Goal: Task Accomplishment & Management: Complete application form

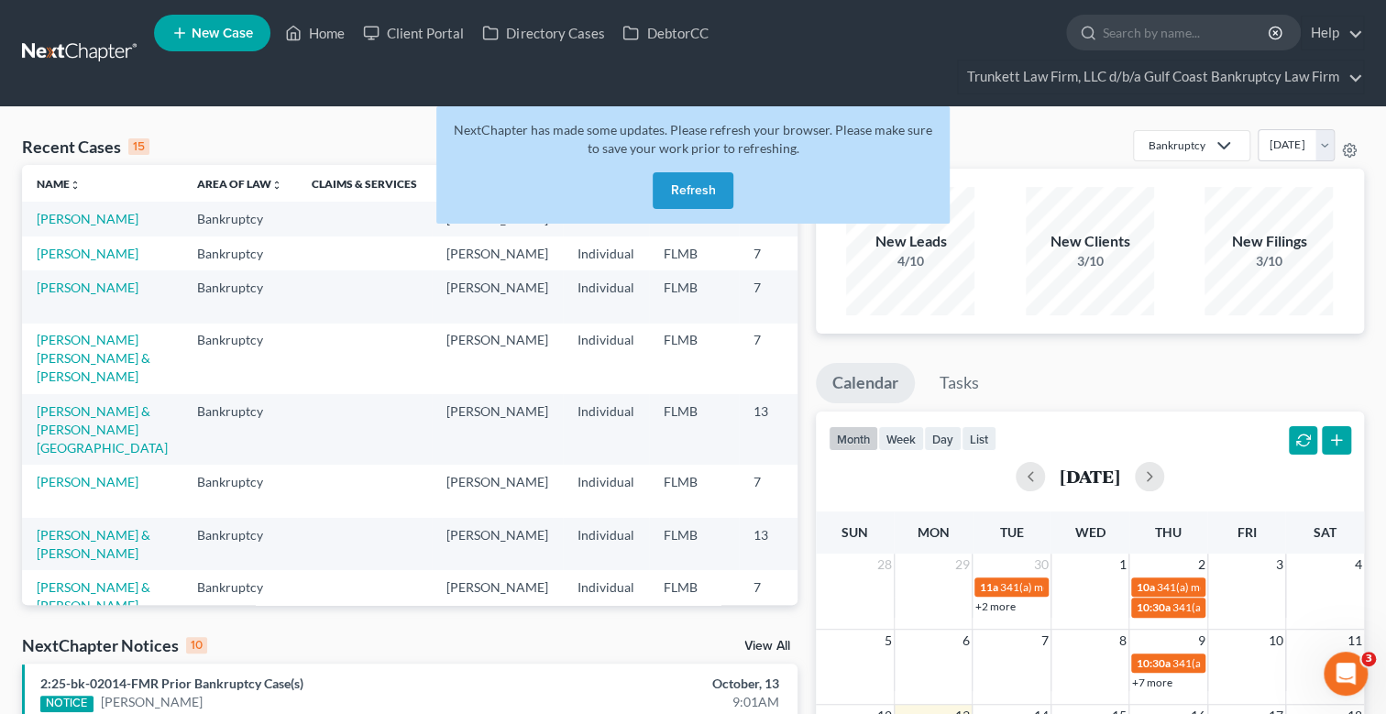
click at [701, 187] on button "Refresh" at bounding box center [693, 190] width 81 height 37
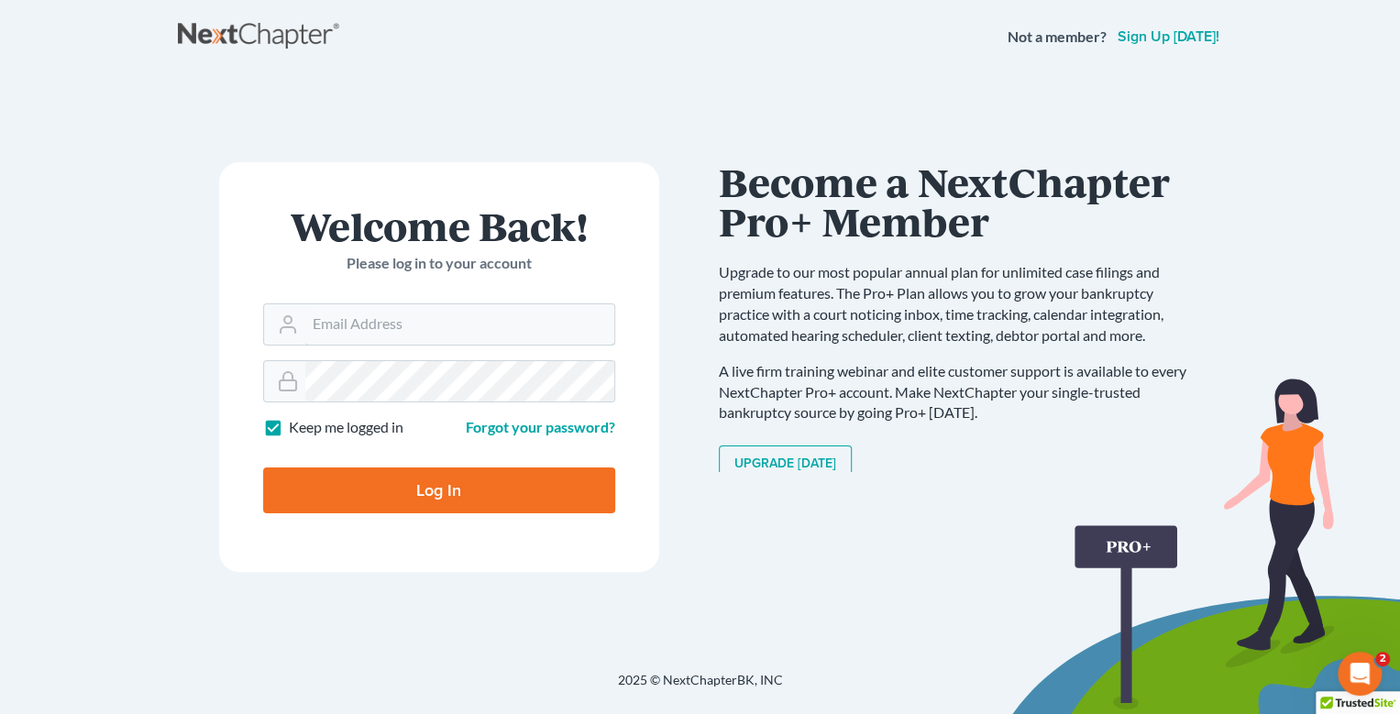
type input "[EMAIL_ADDRESS][DOMAIN_NAME]"
click at [451, 488] on input "Log In" at bounding box center [439, 491] width 352 height 46
type input "Thinking..."
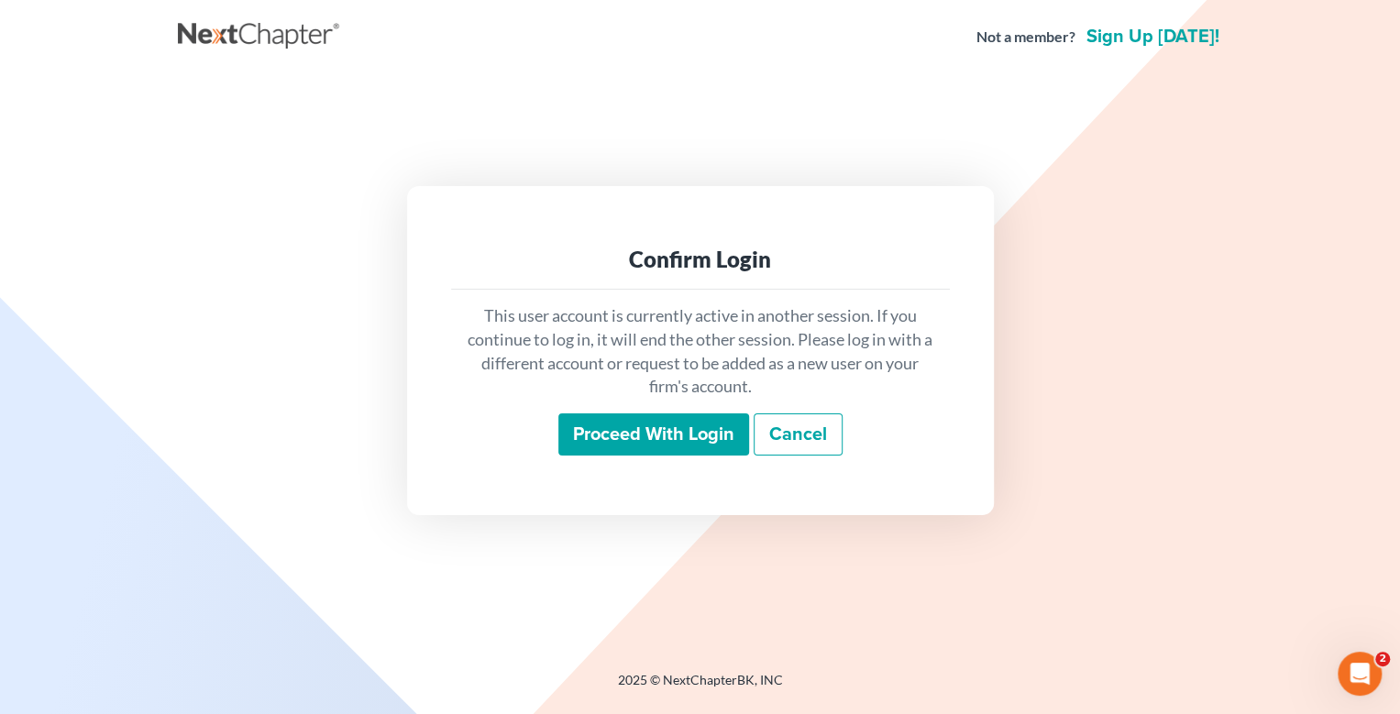
click at [634, 424] on input "Proceed with login" at bounding box center [653, 435] width 191 height 42
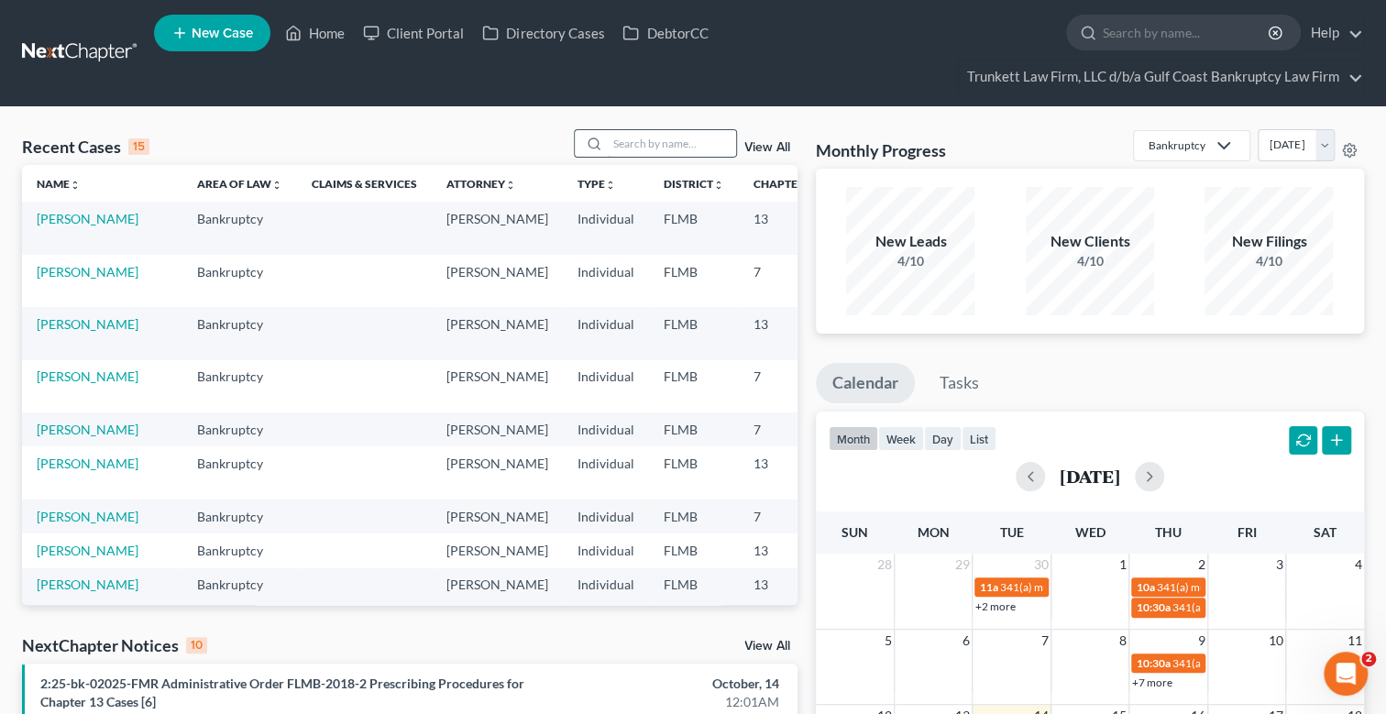
click at [650, 137] on input "search" at bounding box center [672, 143] width 128 height 27
type input "rose"
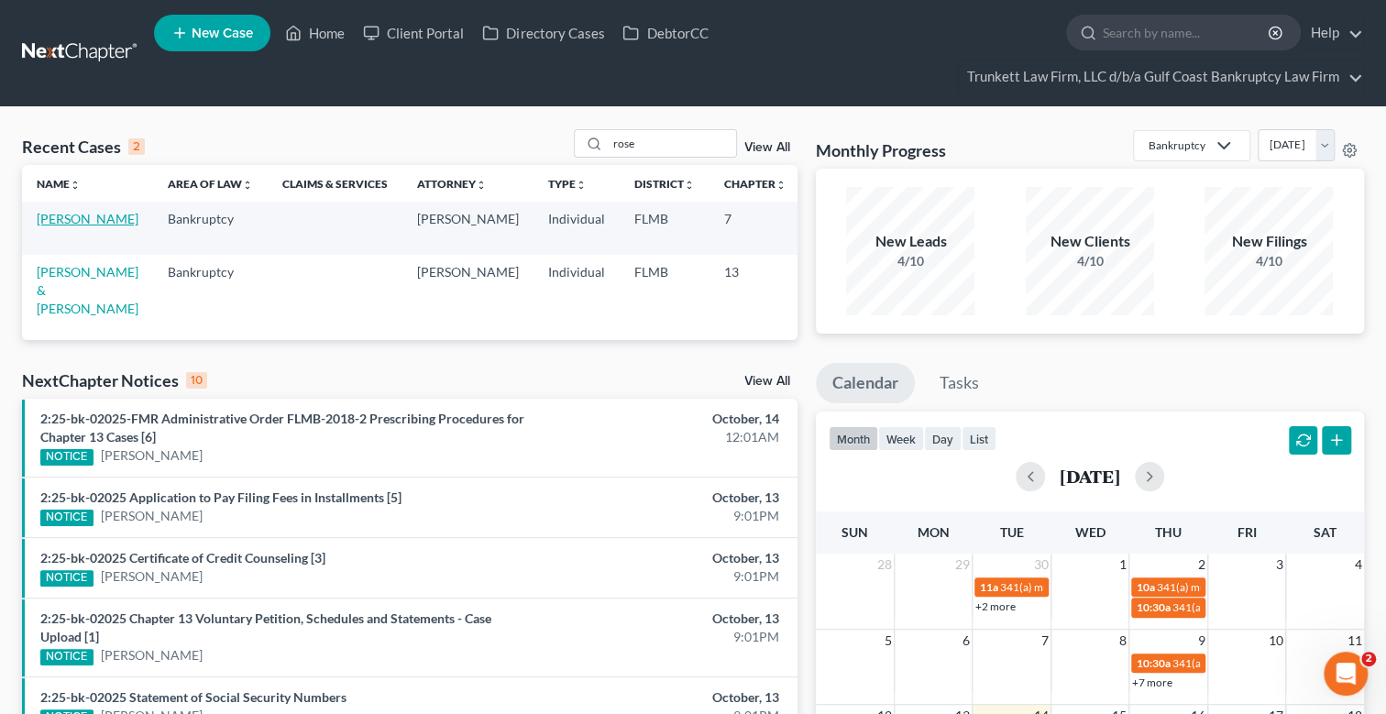
click at [46, 215] on link "[PERSON_NAME]" at bounding box center [88, 219] width 102 height 16
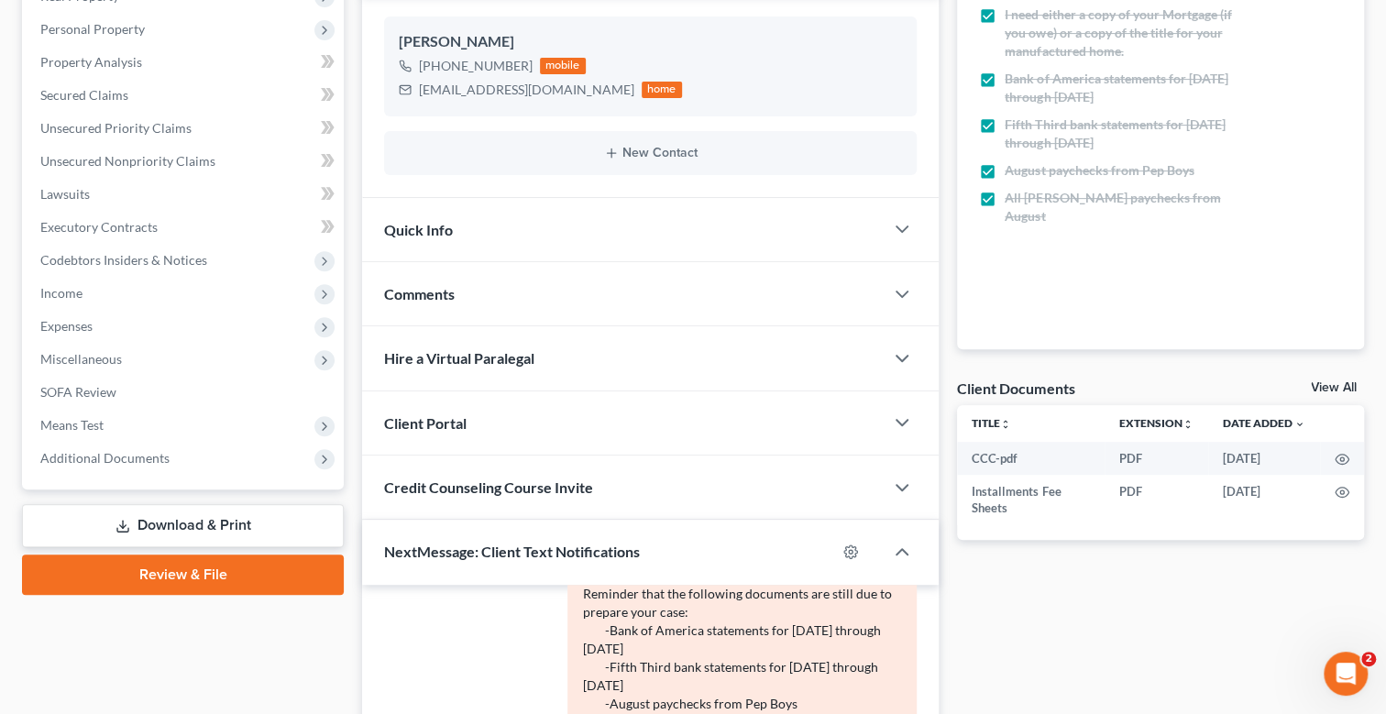
scroll to position [366, 0]
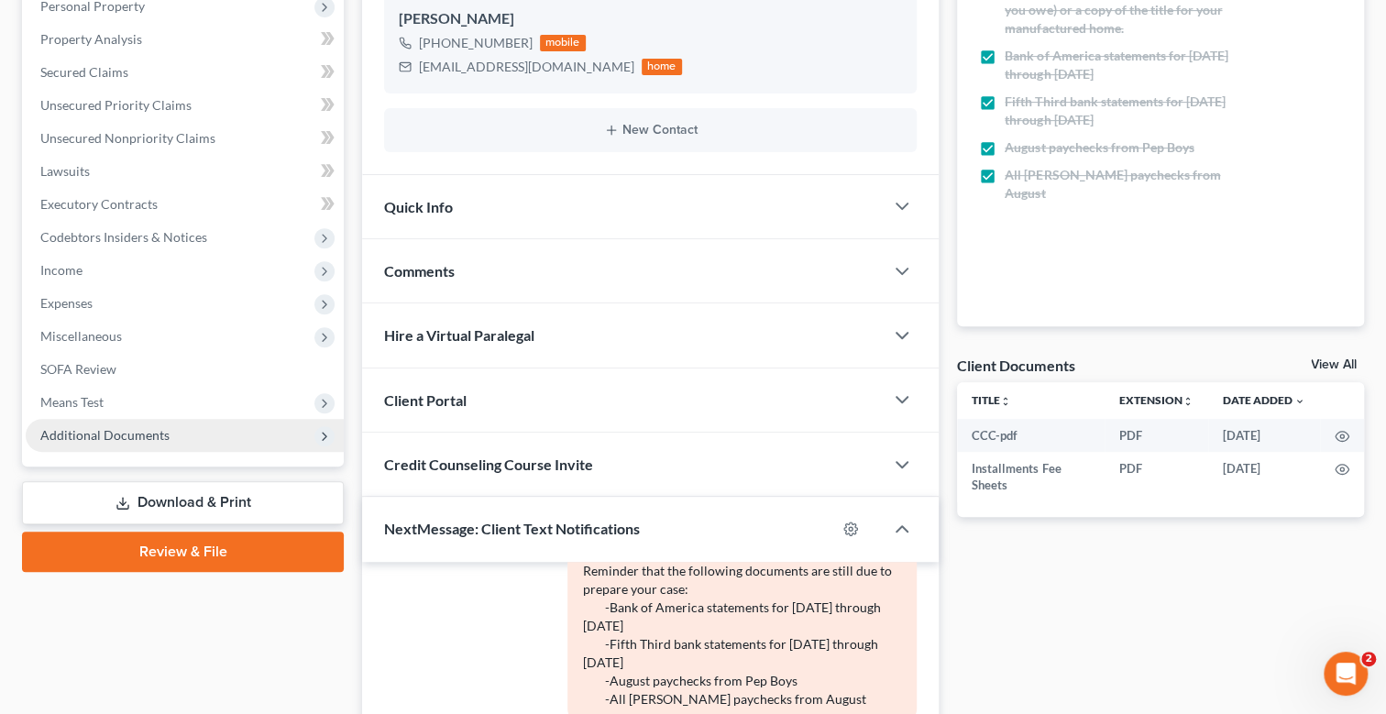
click at [129, 421] on span "Additional Documents" at bounding box center [185, 435] width 318 height 33
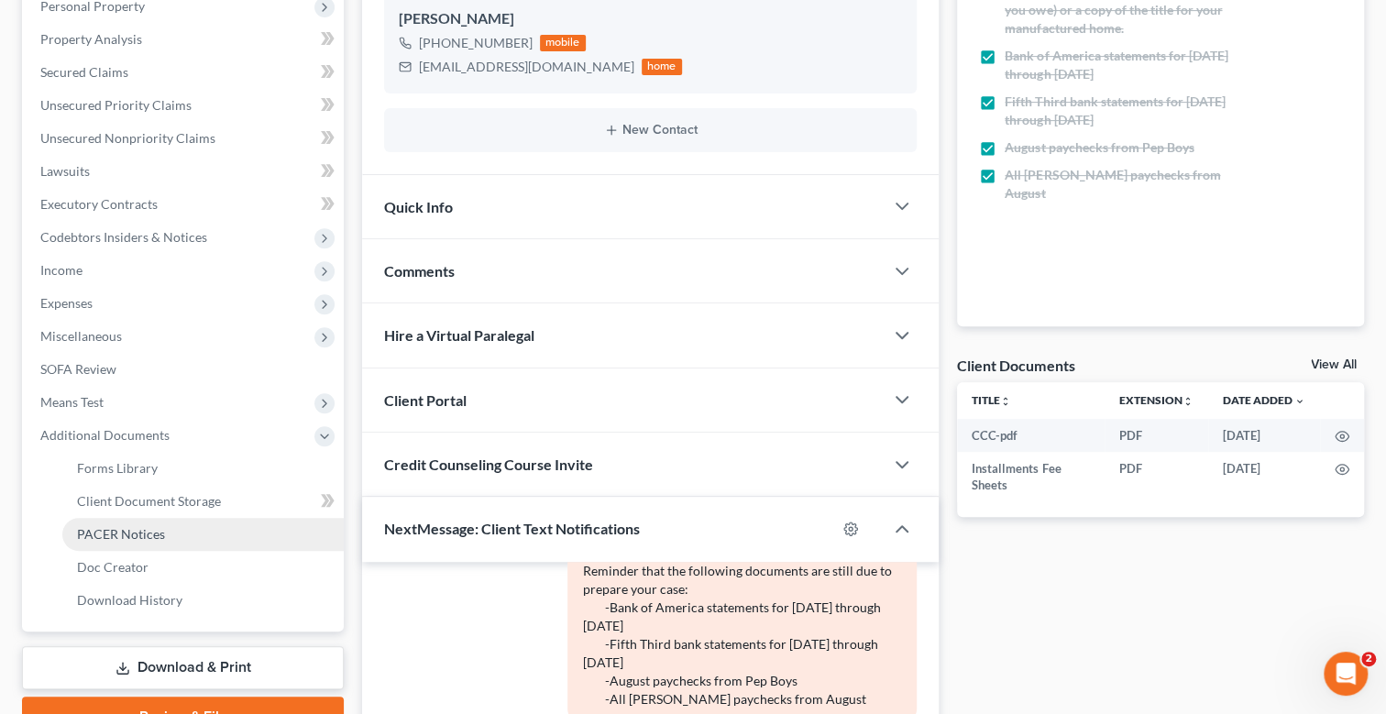
click at [152, 526] on span "PACER Notices" at bounding box center [121, 534] width 88 height 16
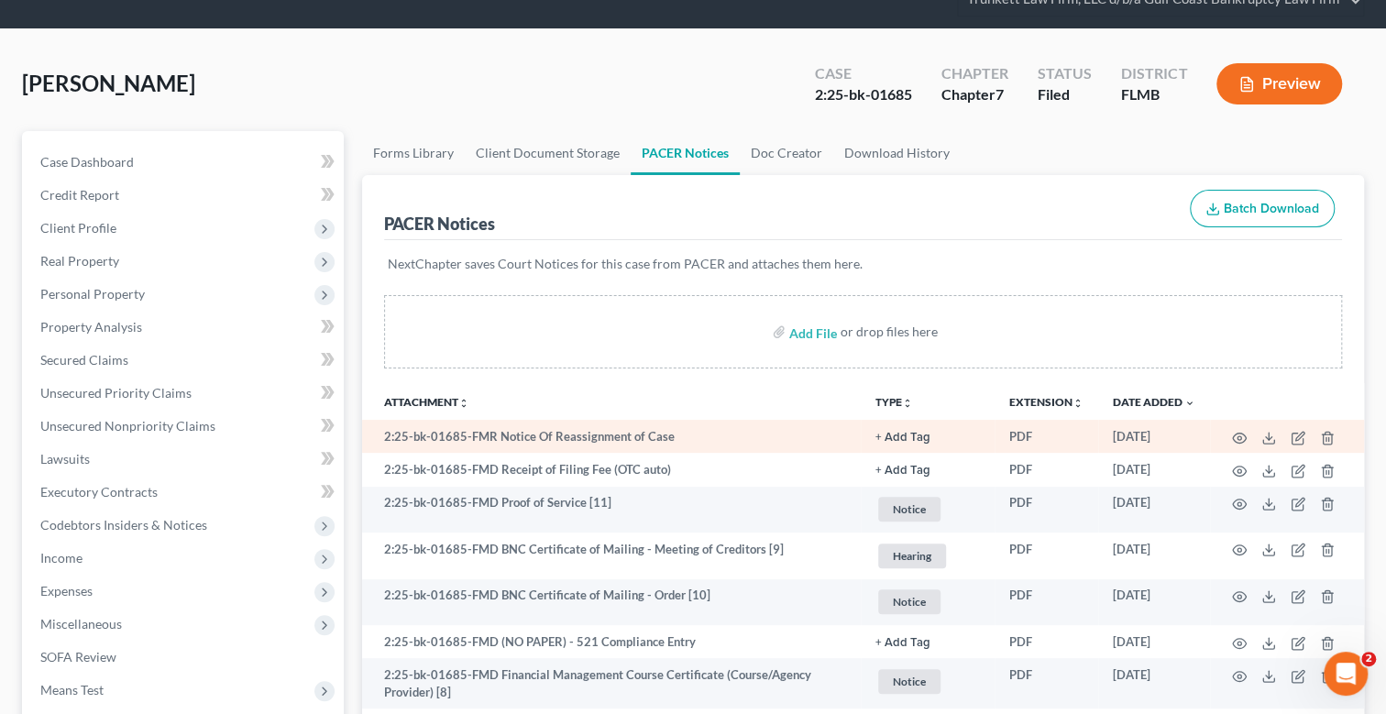
scroll to position [182, 0]
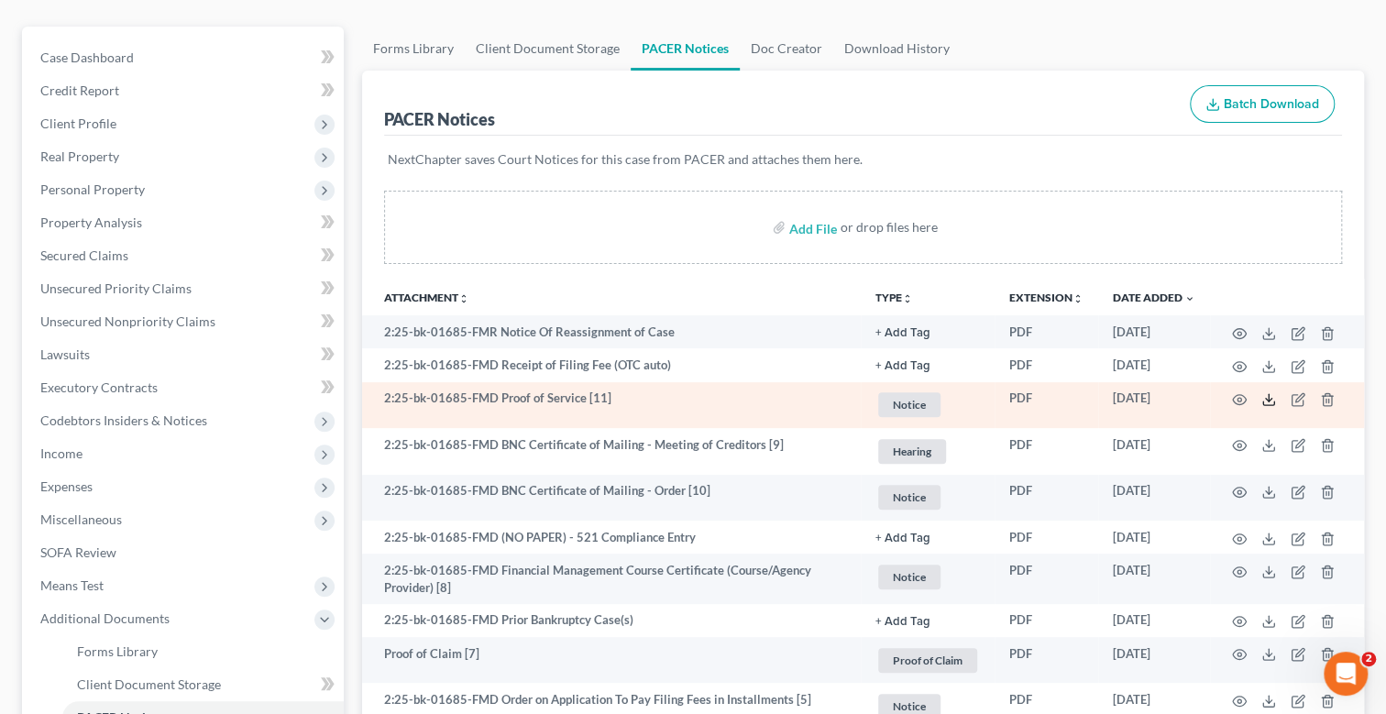
click at [1275, 398] on icon at bounding box center [1269, 399] width 15 height 15
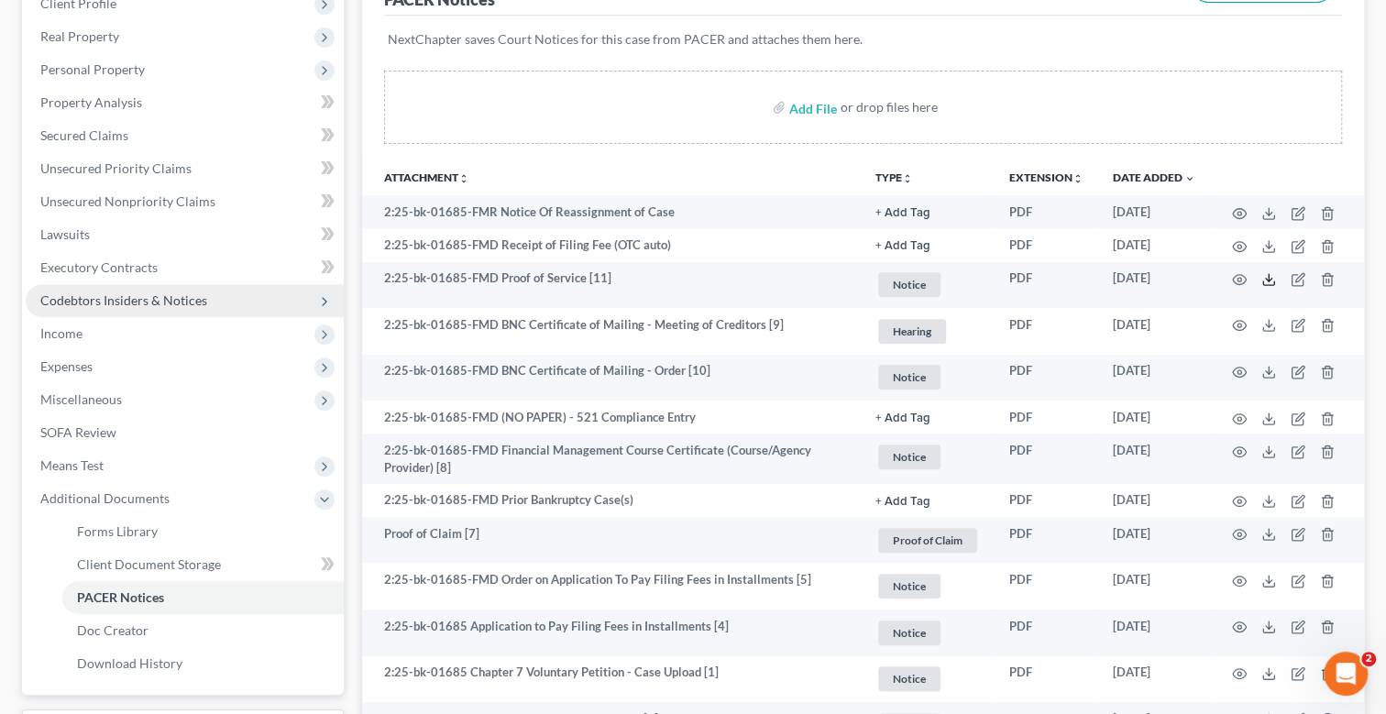
scroll to position [145, 0]
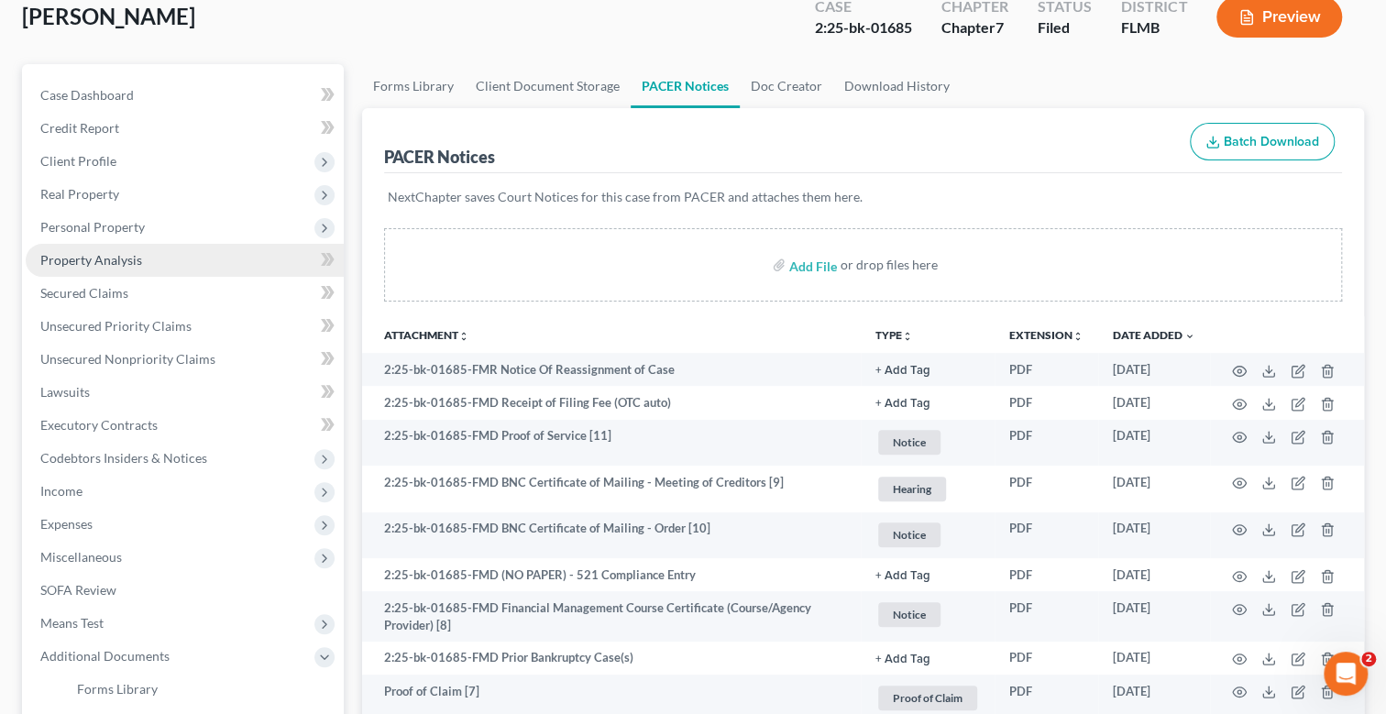
click at [87, 260] on span "Property Analysis" at bounding box center [91, 260] width 102 height 16
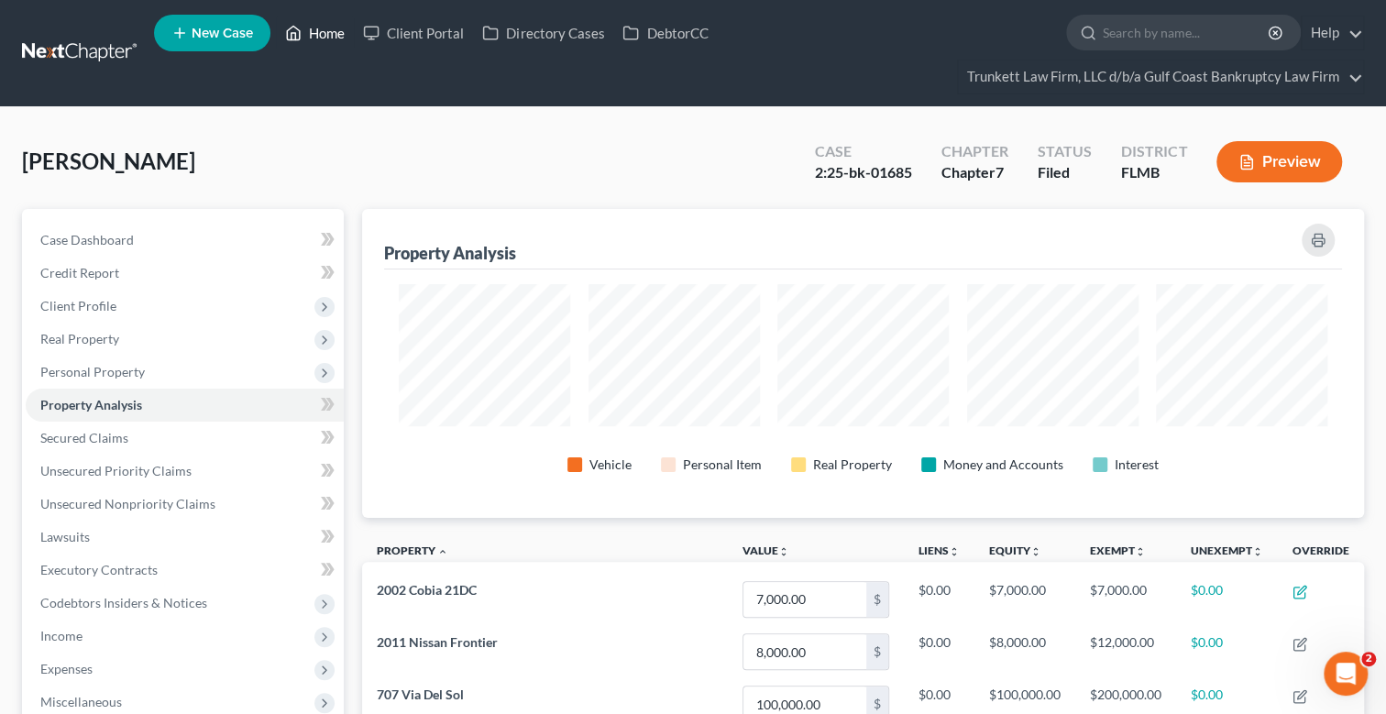
click at [326, 35] on link "Home" at bounding box center [315, 33] width 78 height 33
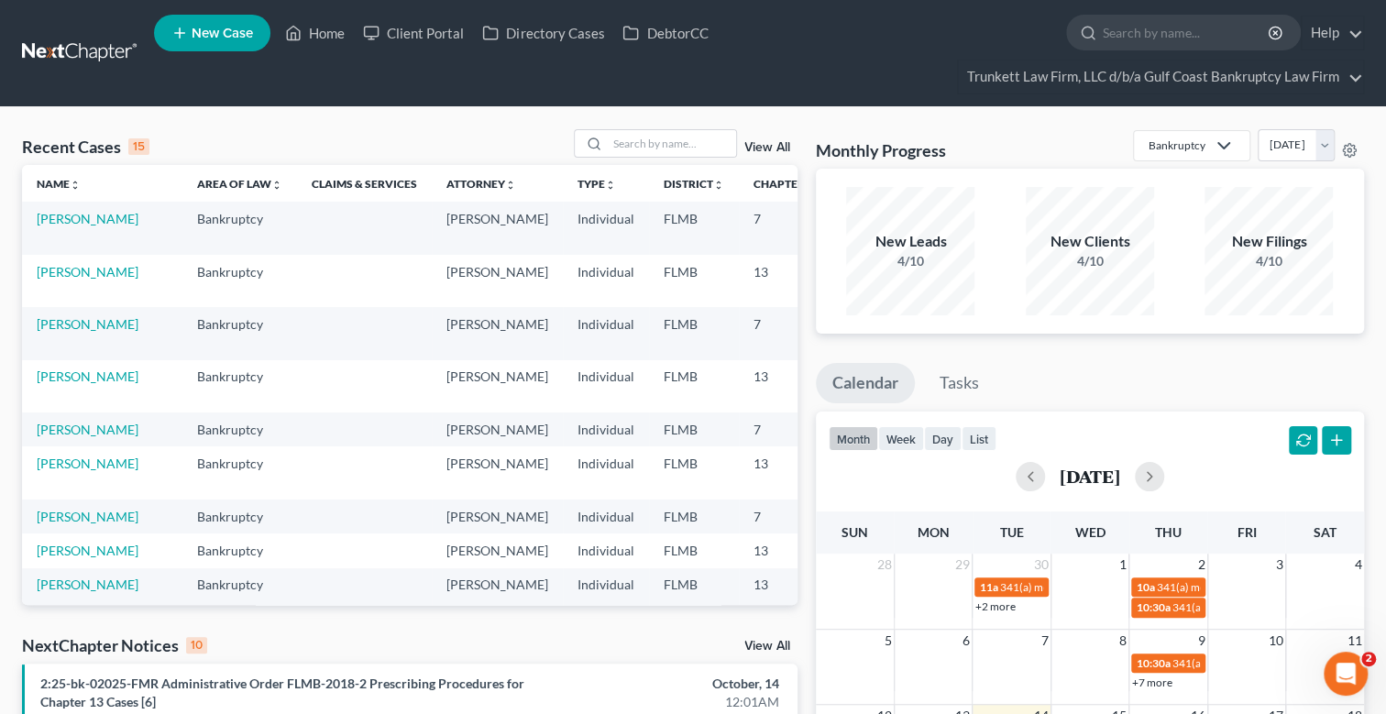
click at [676, 129] on div at bounding box center [655, 143] width 163 height 28
click at [668, 135] on input "search" at bounding box center [672, 143] width 128 height 27
type input "[PERSON_NAME]"
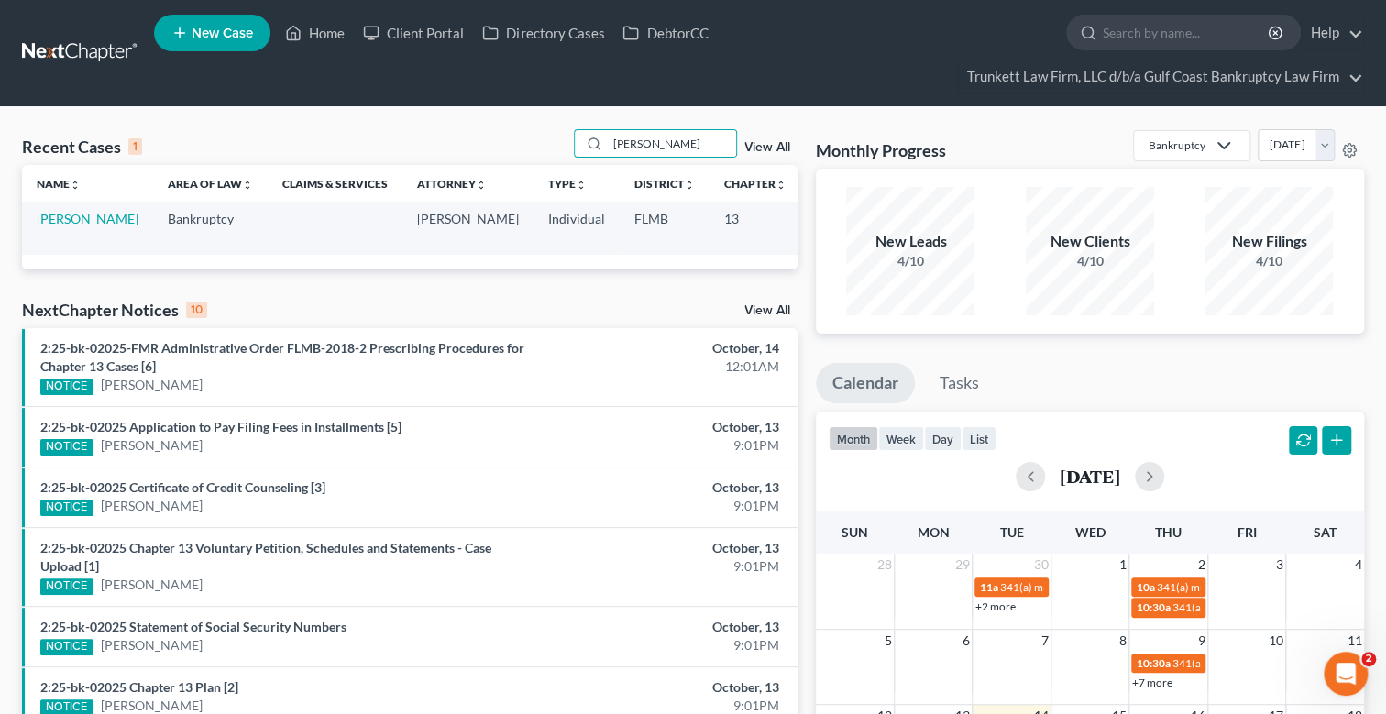
click at [56, 217] on link "[PERSON_NAME]" at bounding box center [88, 219] width 102 height 16
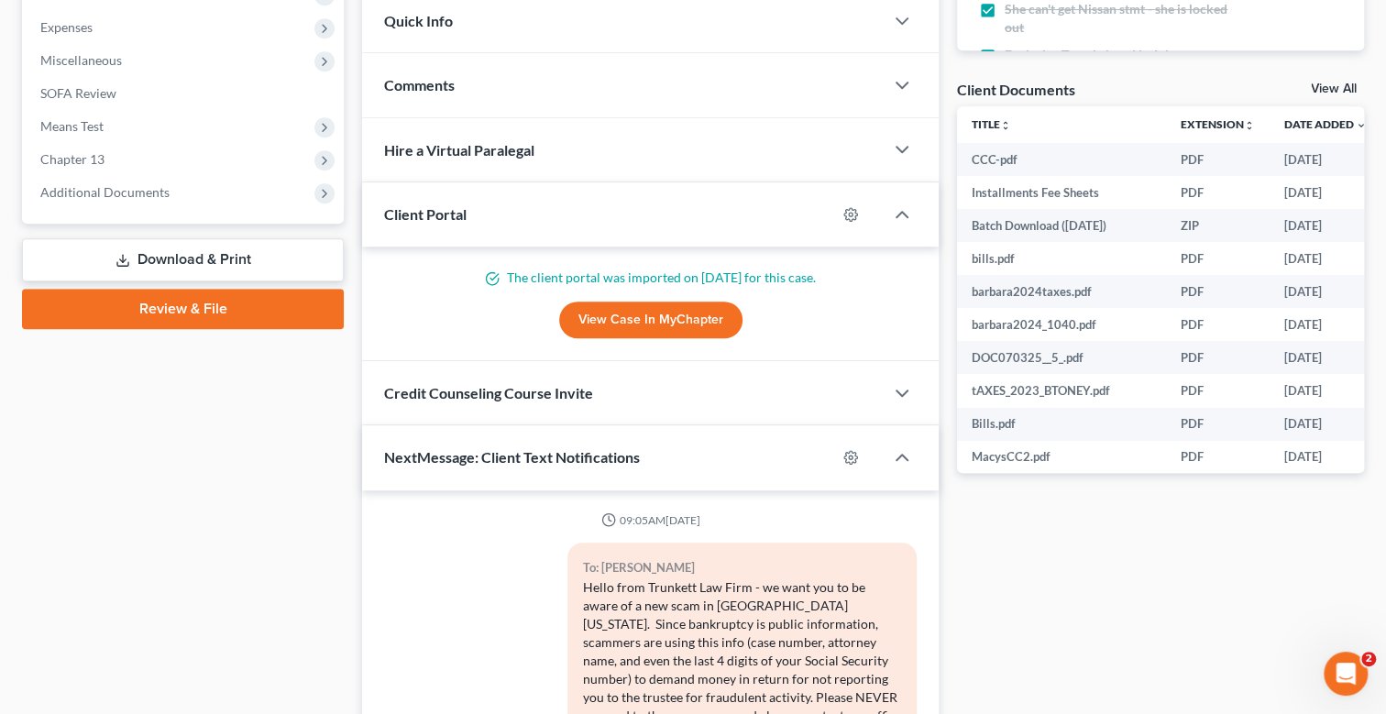
scroll to position [2612, 0]
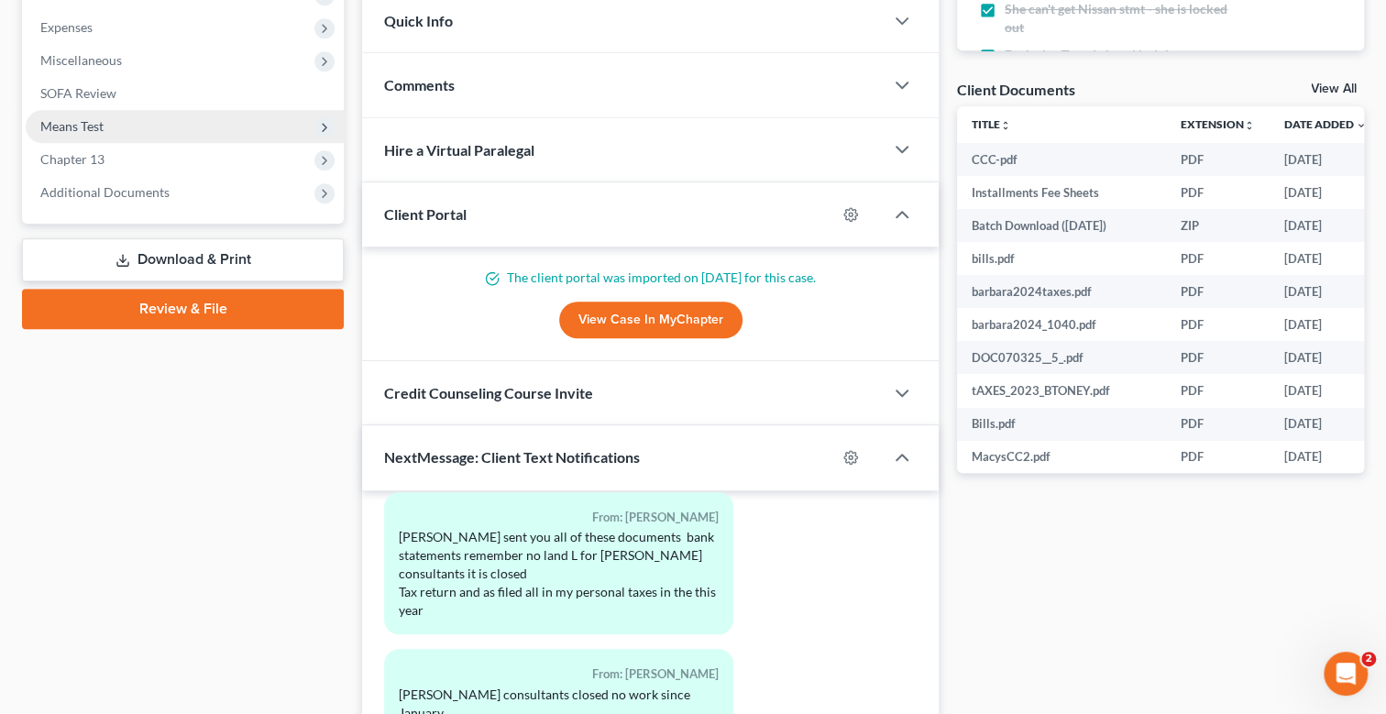
click at [110, 127] on span "Means Test" at bounding box center [185, 126] width 318 height 33
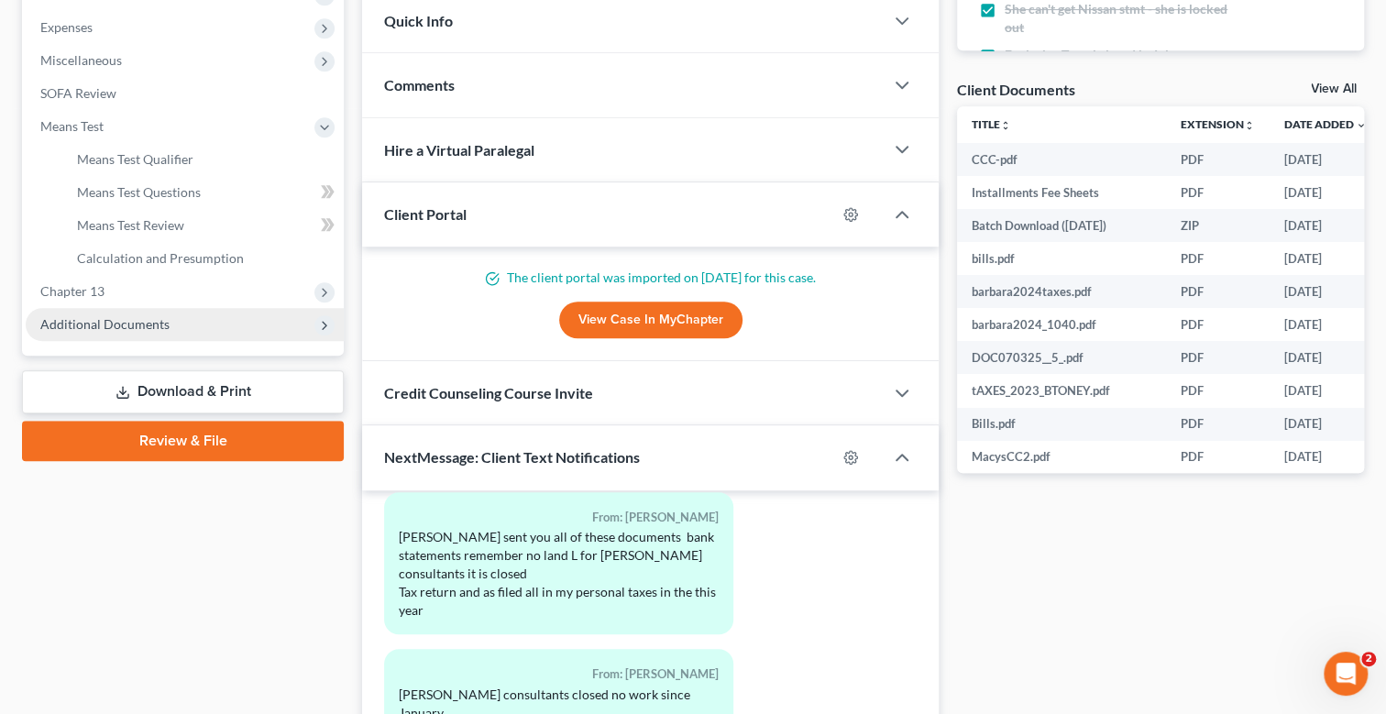
click at [144, 323] on span "Additional Documents" at bounding box center [104, 324] width 129 height 16
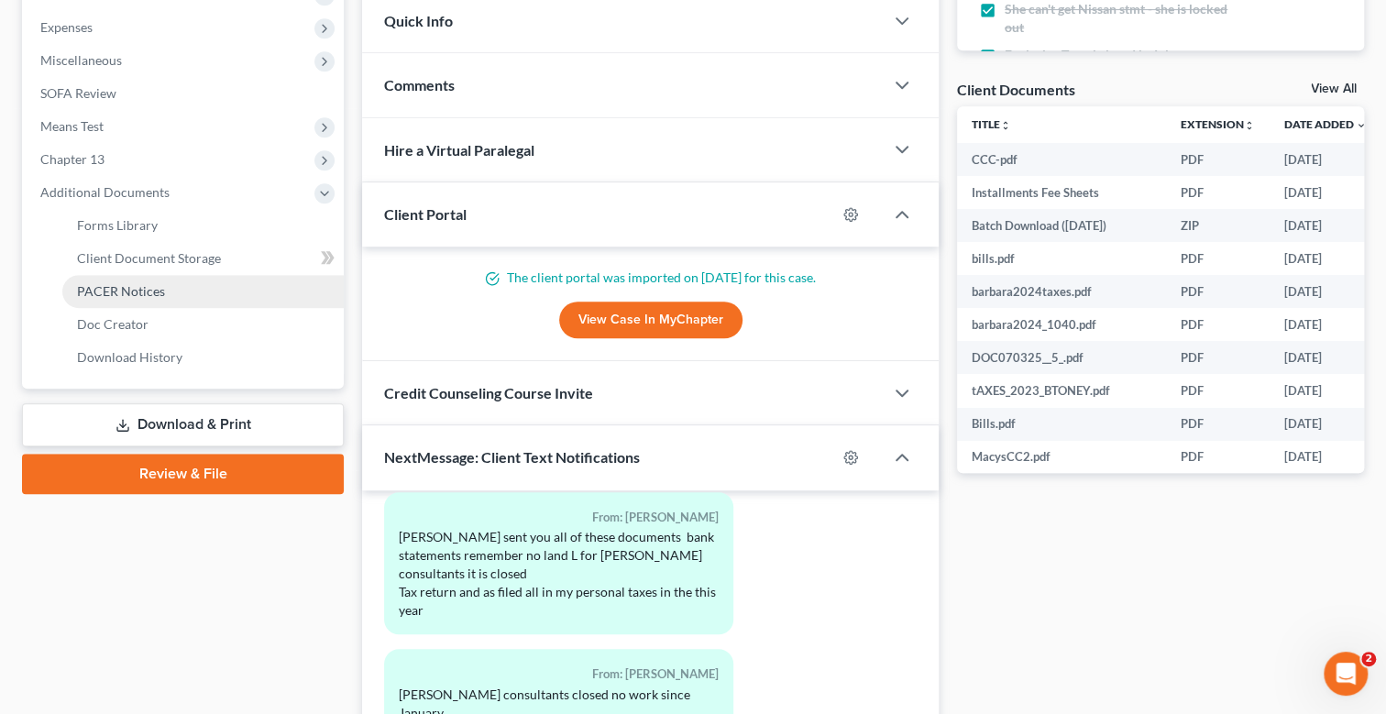
click at [138, 292] on span "PACER Notices" at bounding box center [121, 291] width 88 height 16
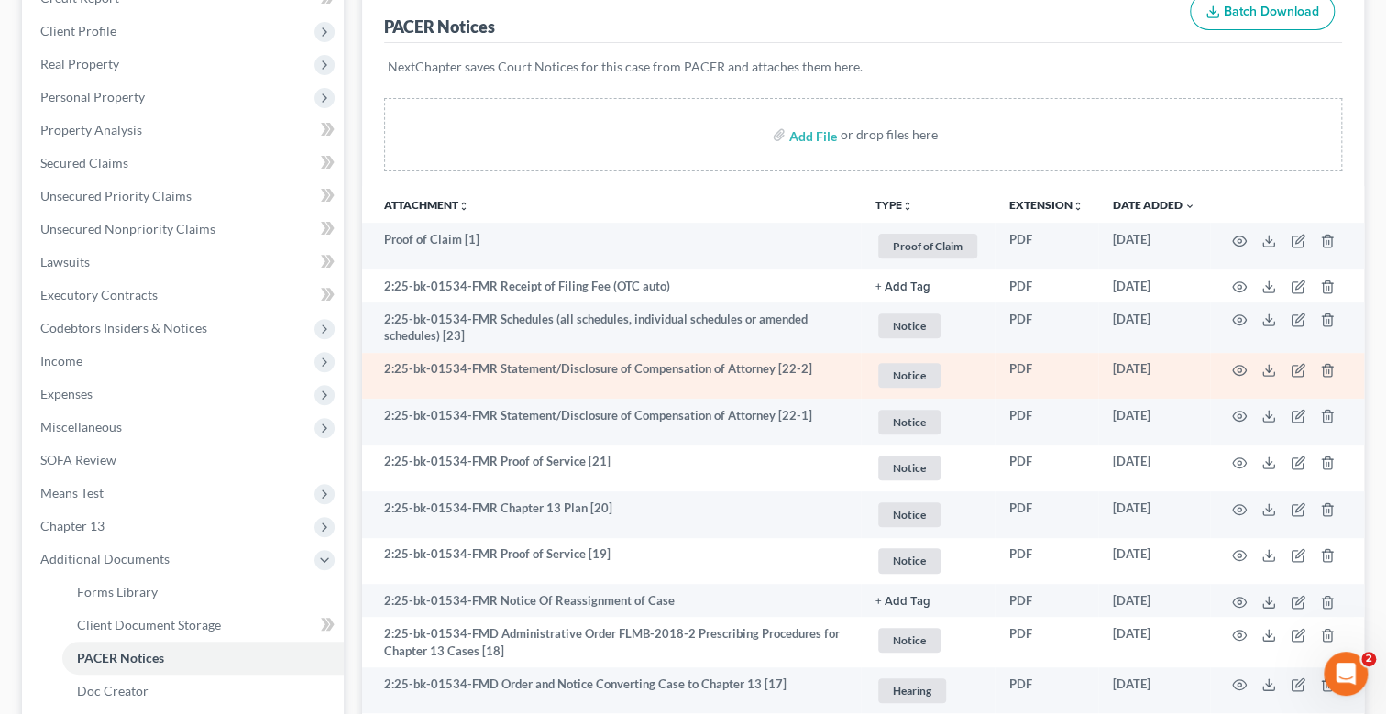
scroll to position [182, 0]
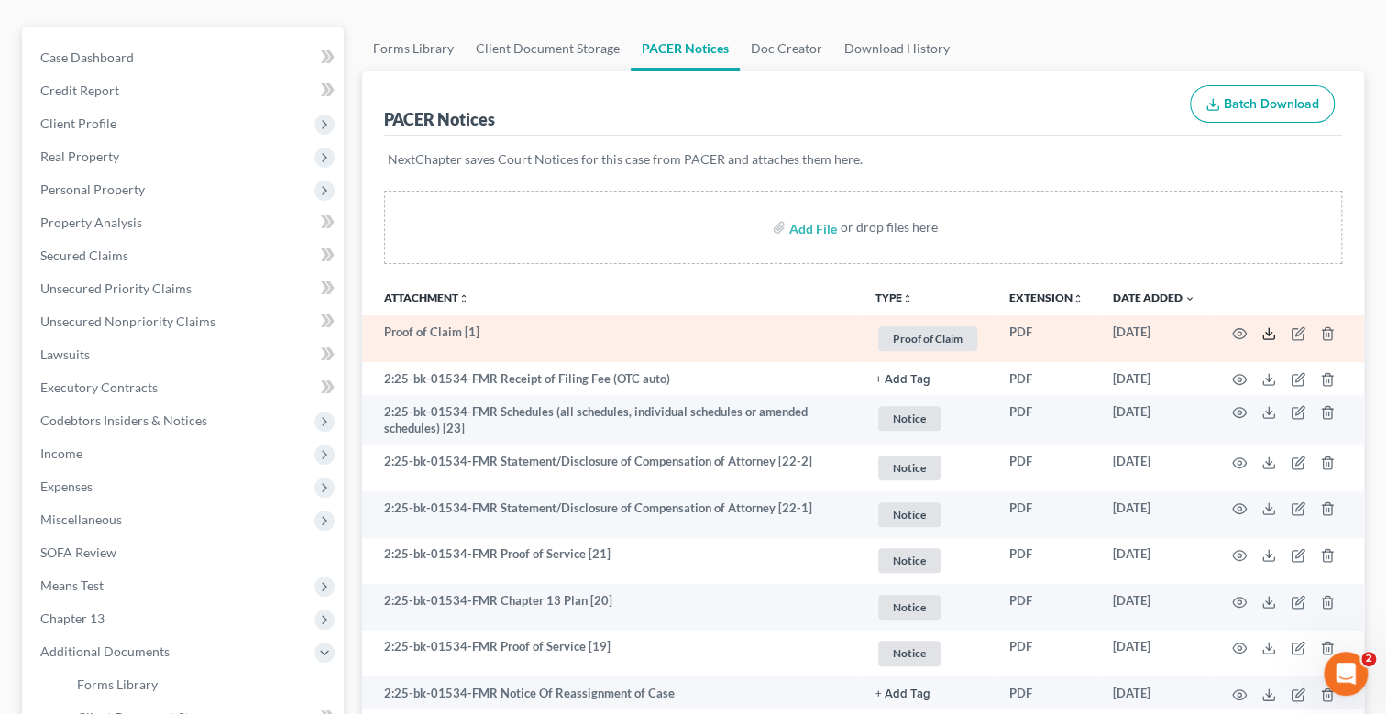
click at [1269, 330] on line at bounding box center [1269, 331] width 0 height 7
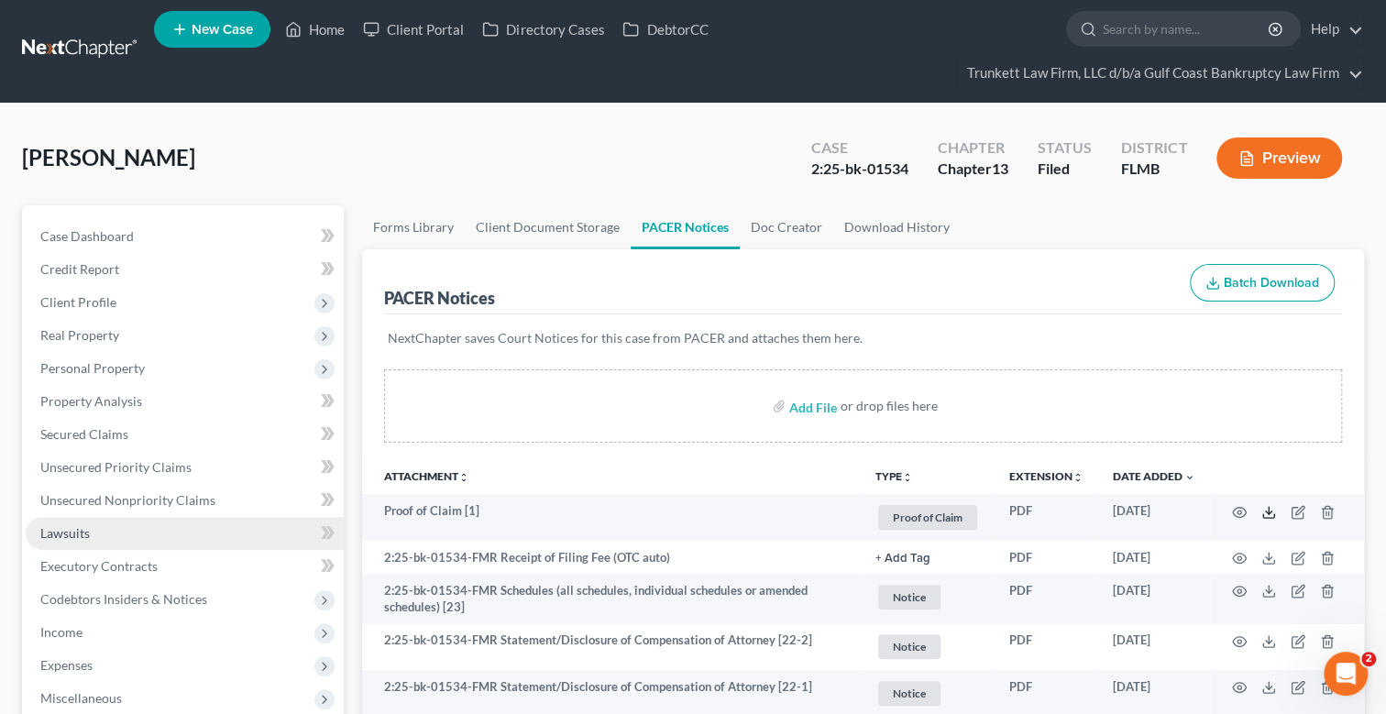
scroll to position [0, 0]
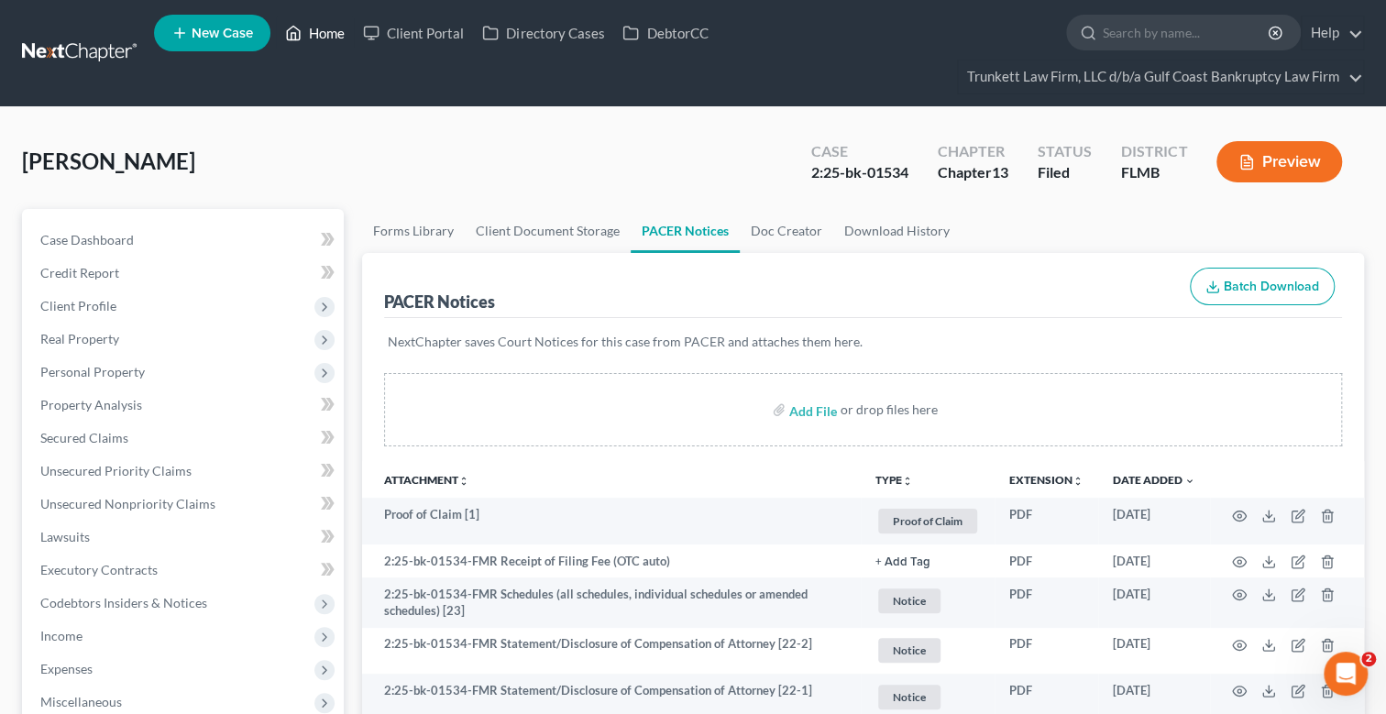
click at [316, 30] on link "Home" at bounding box center [315, 33] width 78 height 33
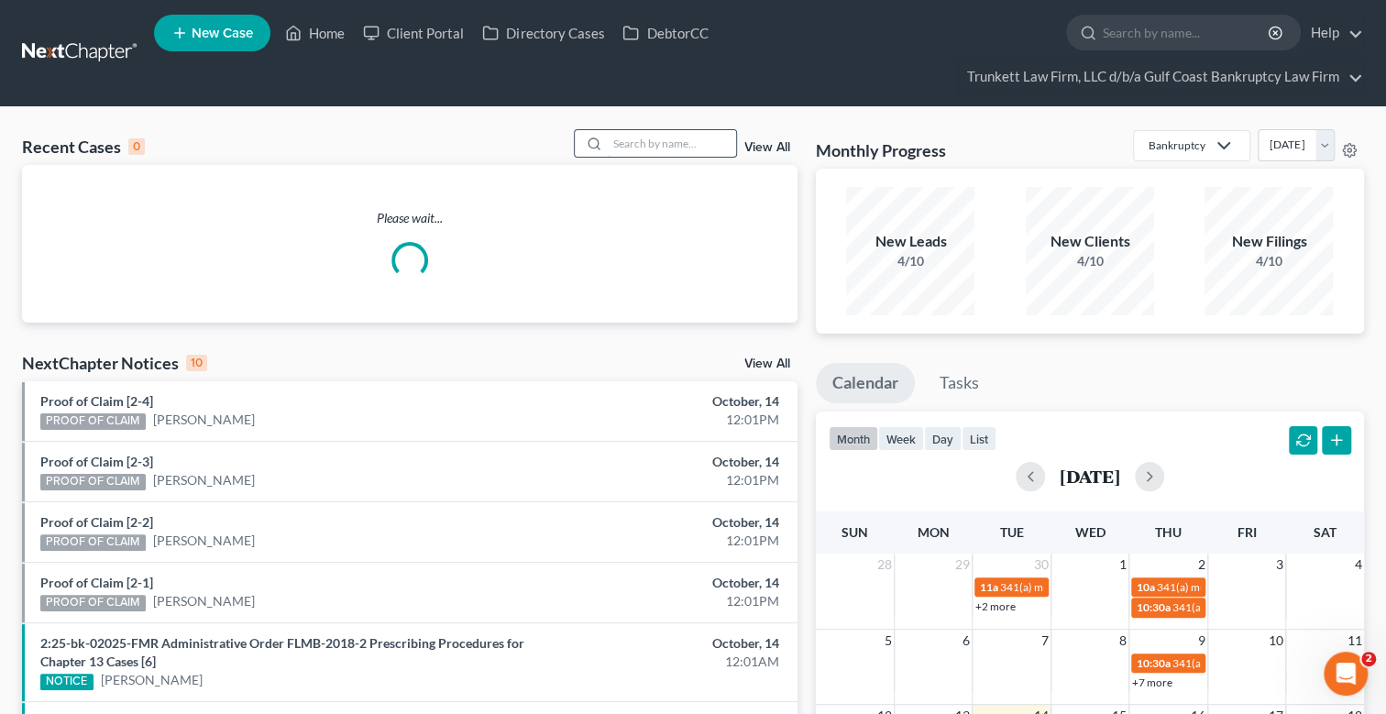
click at [669, 147] on input "search" at bounding box center [672, 143] width 128 height 27
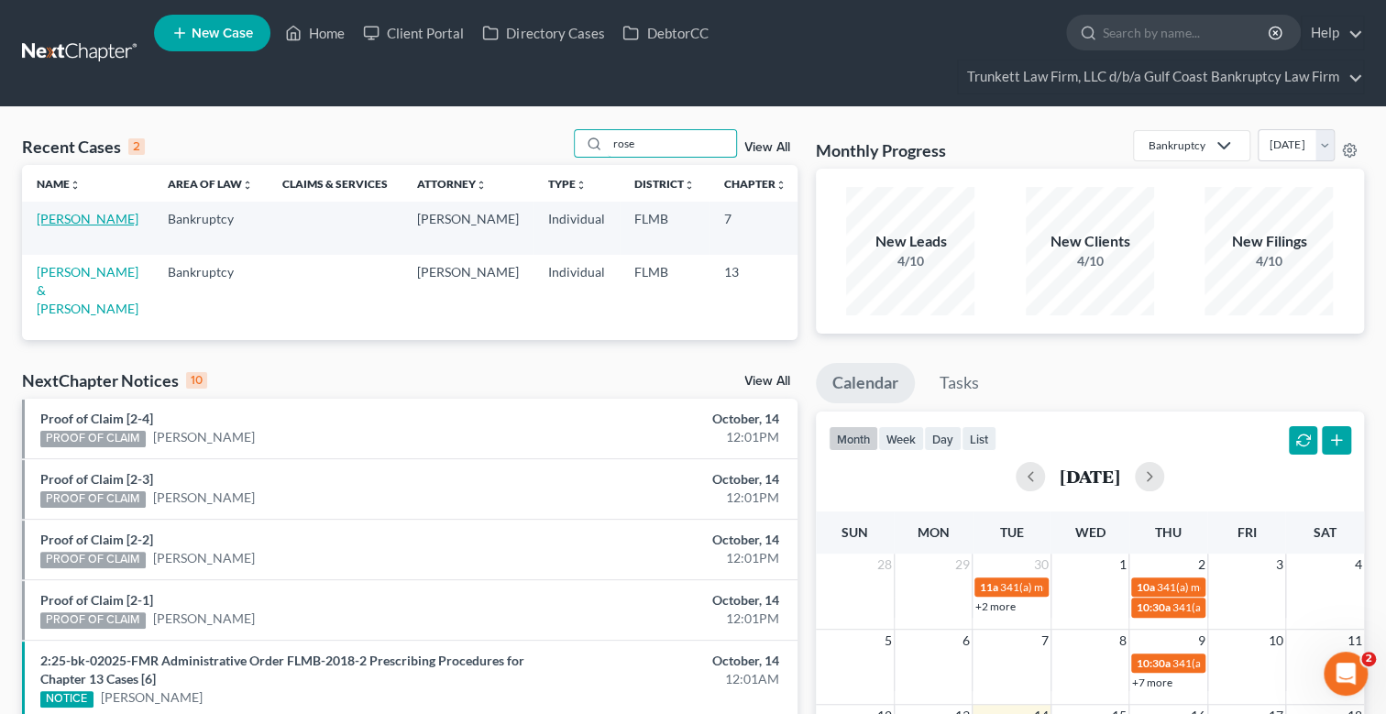
type input "rose"
click at [48, 222] on link "[PERSON_NAME]" at bounding box center [88, 219] width 102 height 16
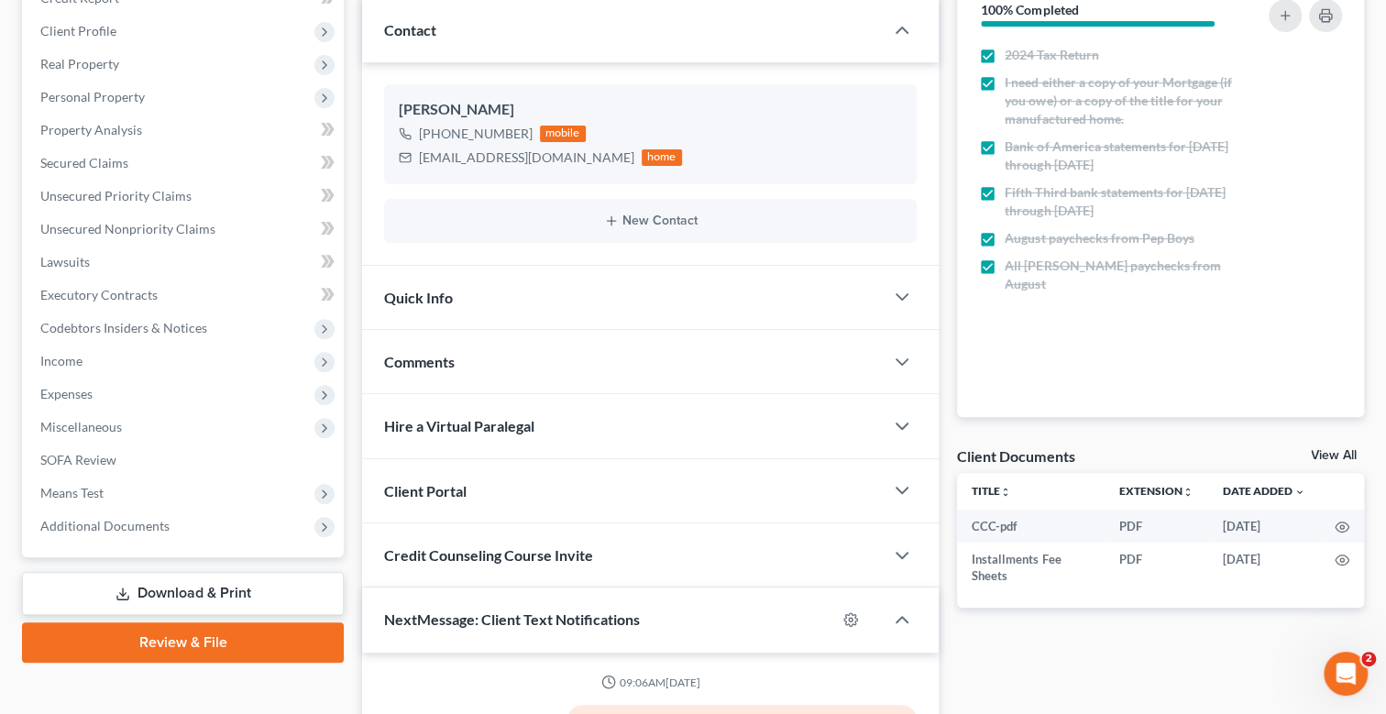
scroll to position [1043, 0]
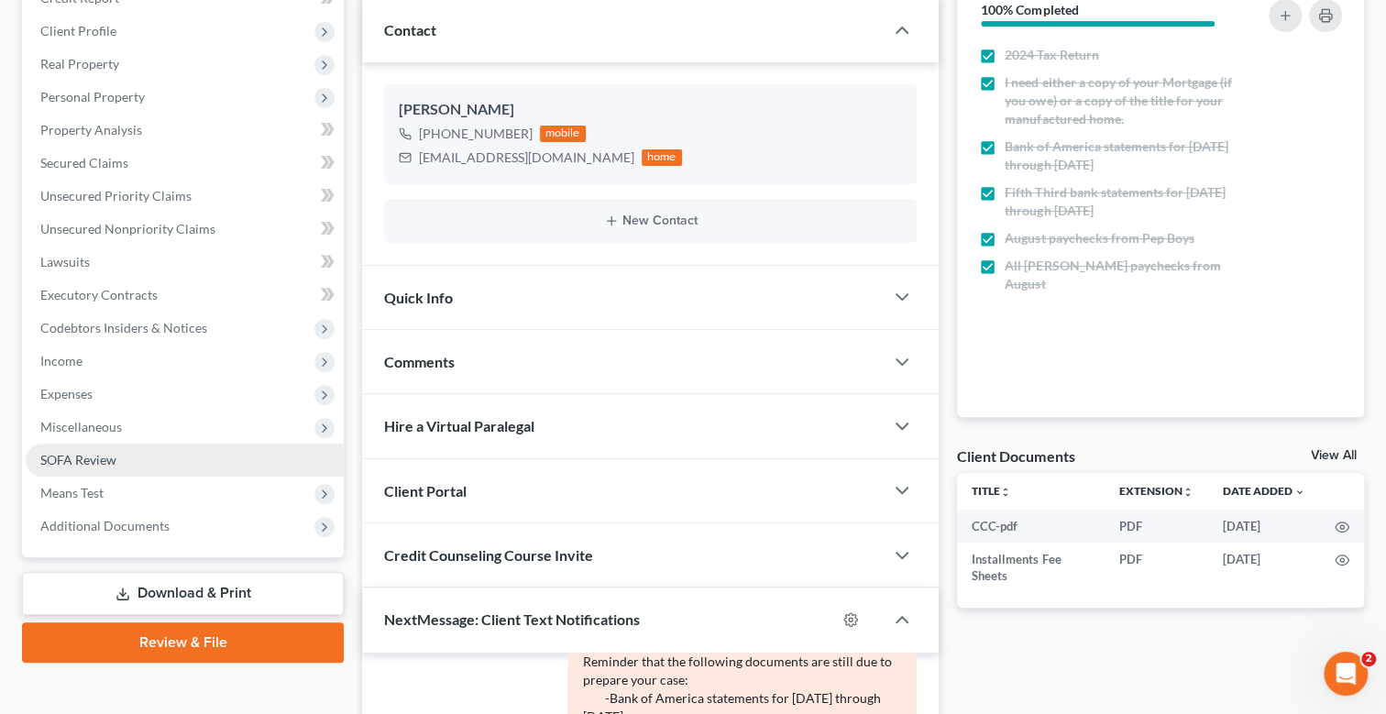
click at [88, 458] on span "SOFA Review" at bounding box center [78, 460] width 76 height 16
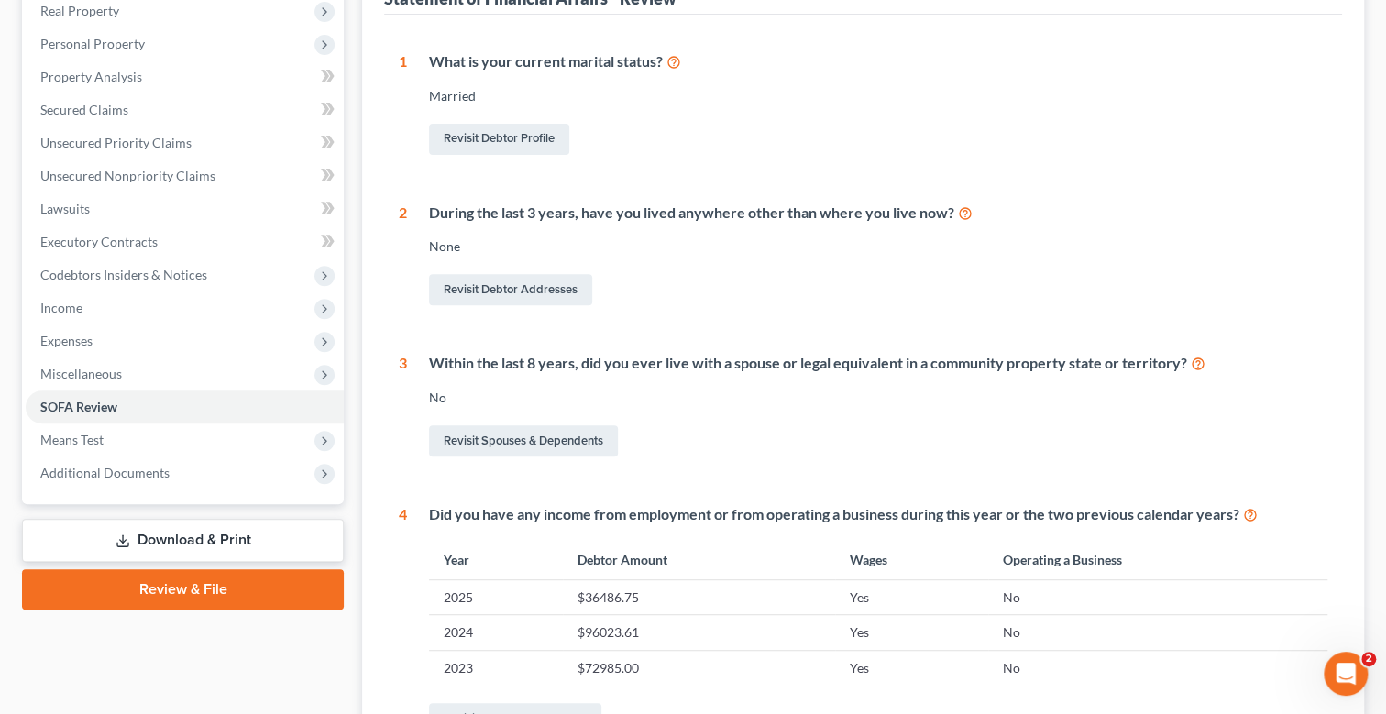
scroll to position [53, 0]
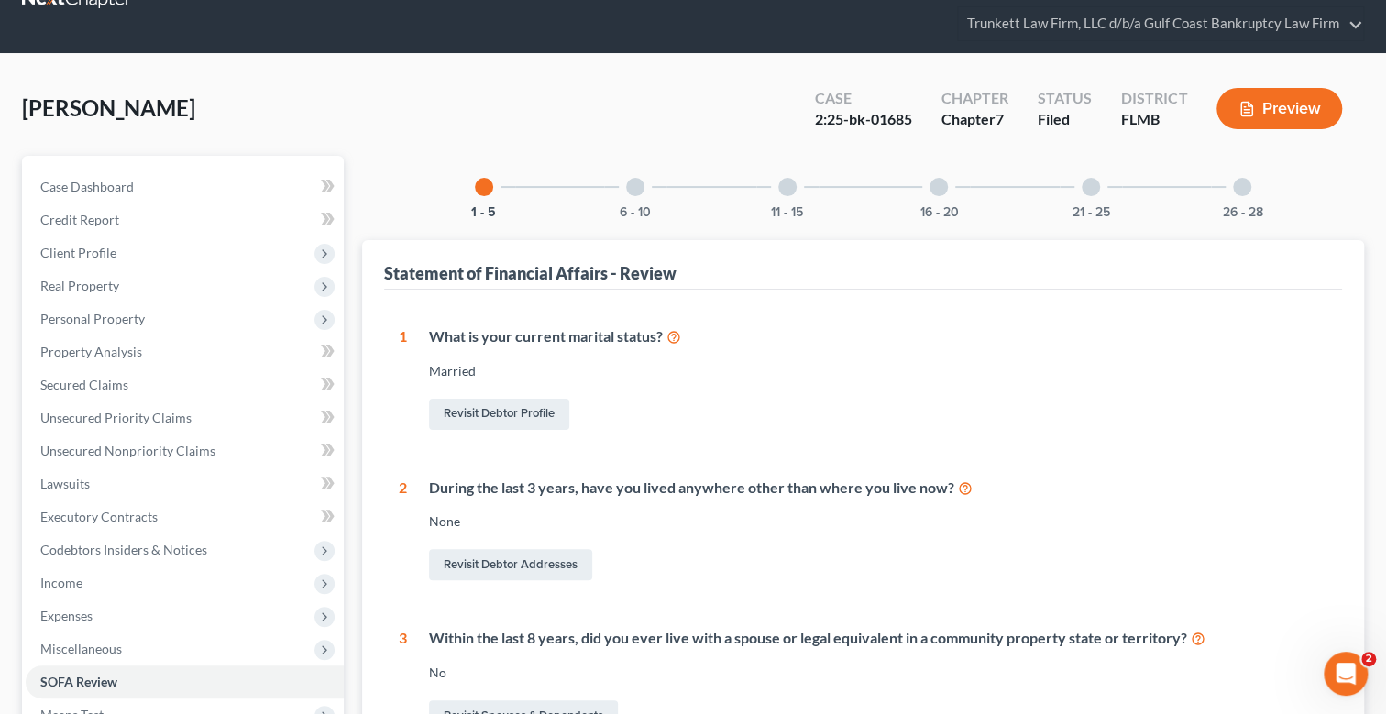
click at [630, 178] on div at bounding box center [635, 187] width 18 height 18
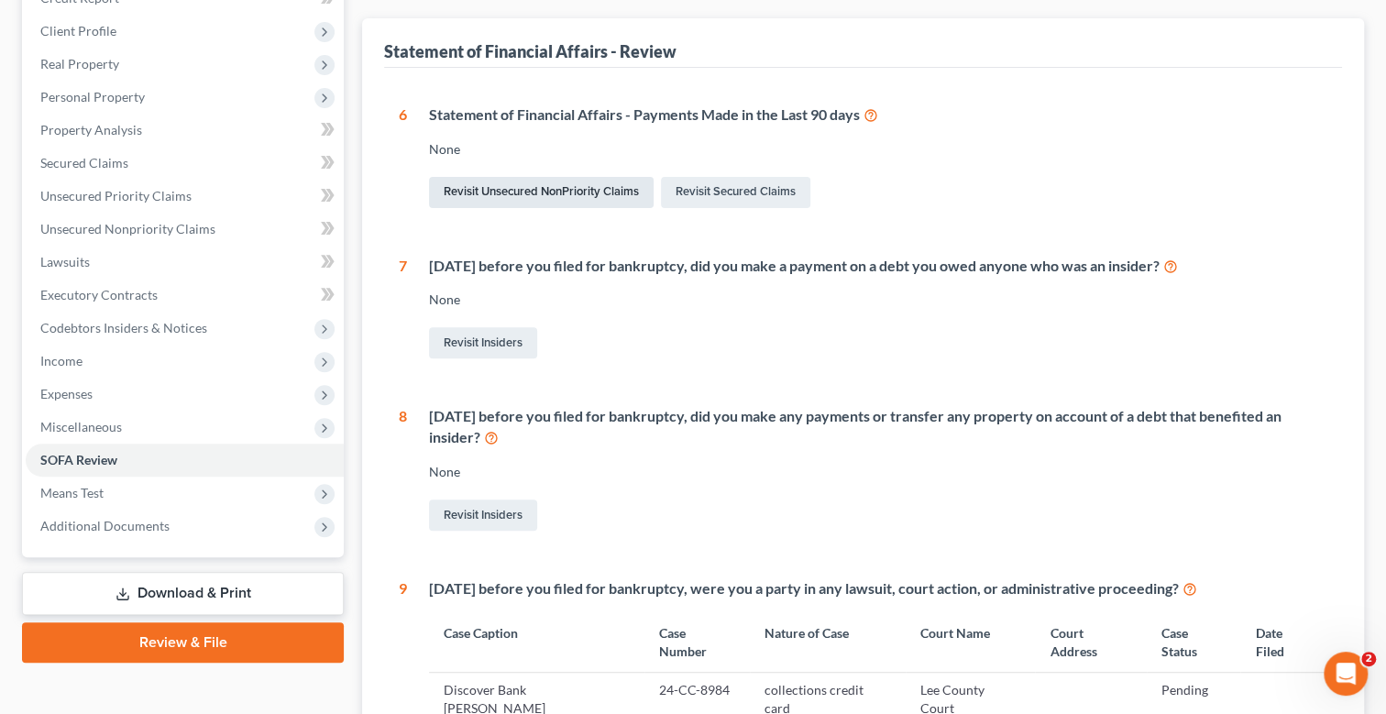
scroll to position [0, 0]
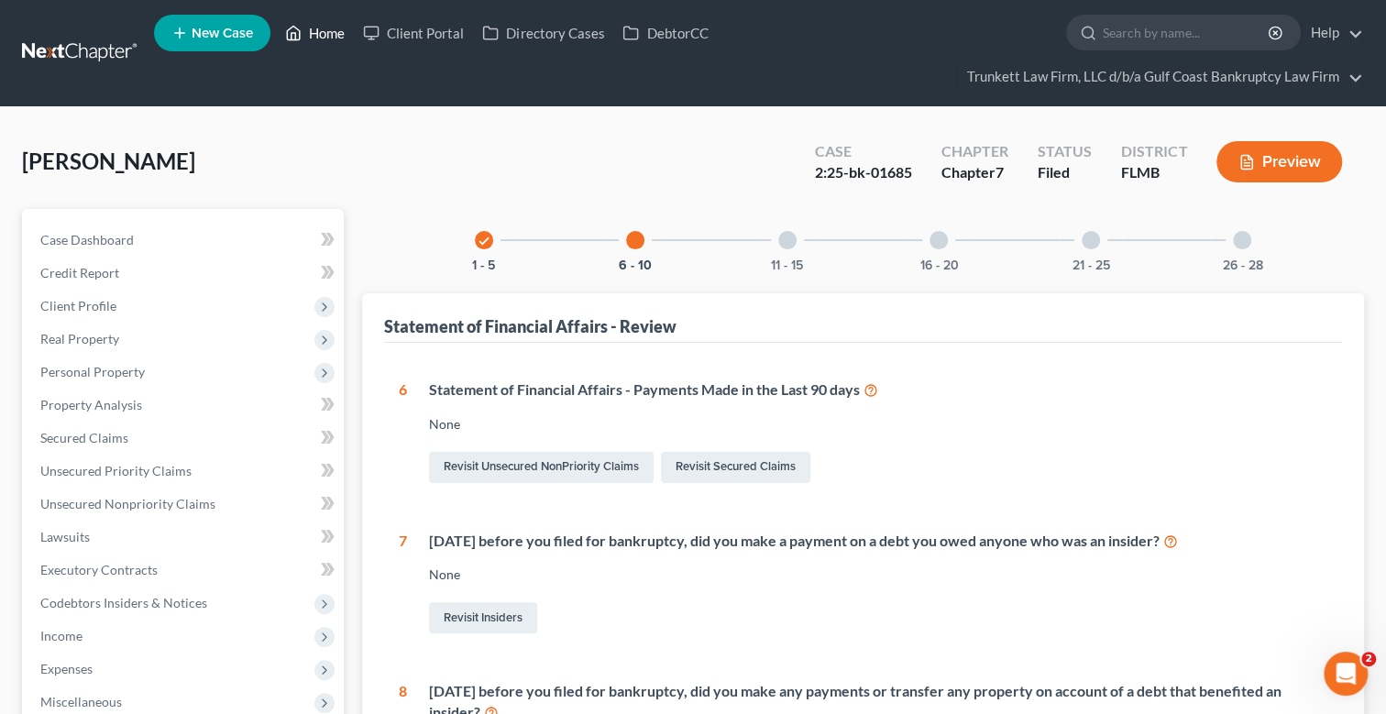
click at [316, 25] on link "Home" at bounding box center [315, 33] width 78 height 33
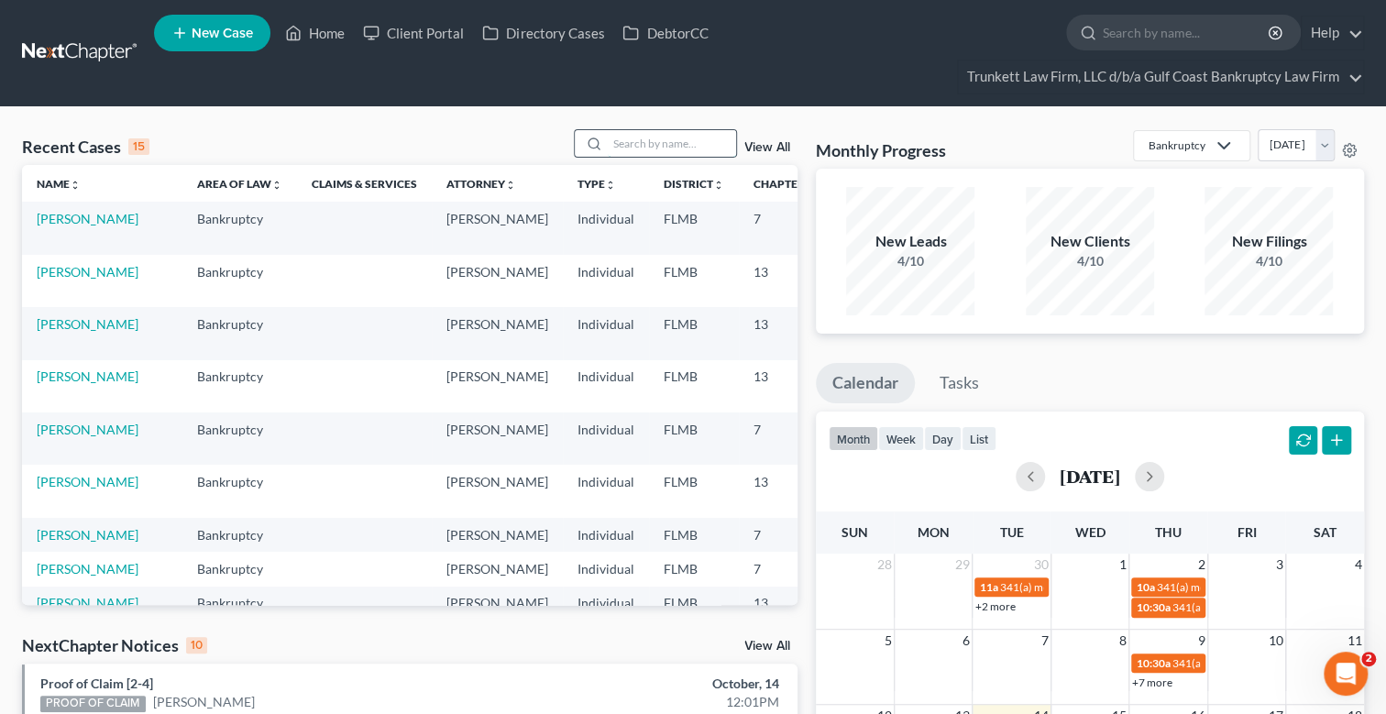
click at [639, 146] on input "search" at bounding box center [672, 143] width 128 height 27
type input "port"
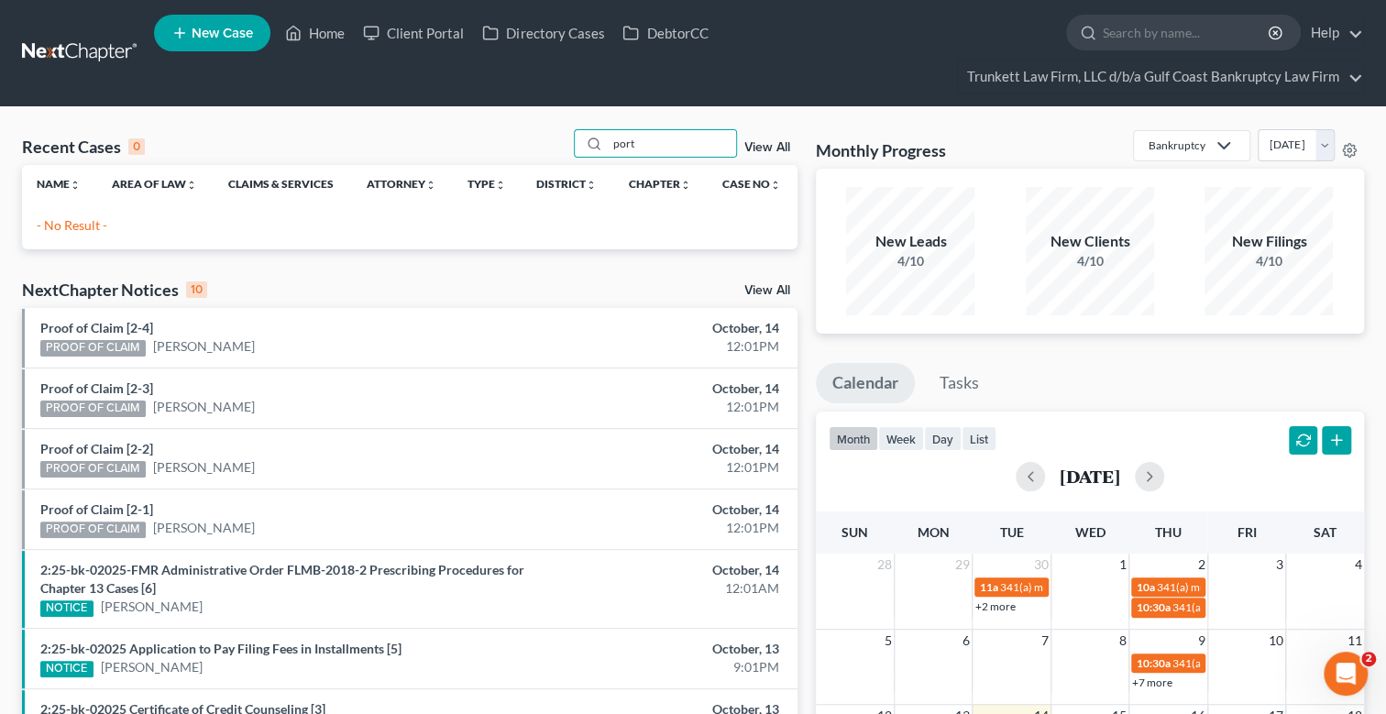
click at [223, 30] on span "New Case" at bounding box center [222, 34] width 61 height 14
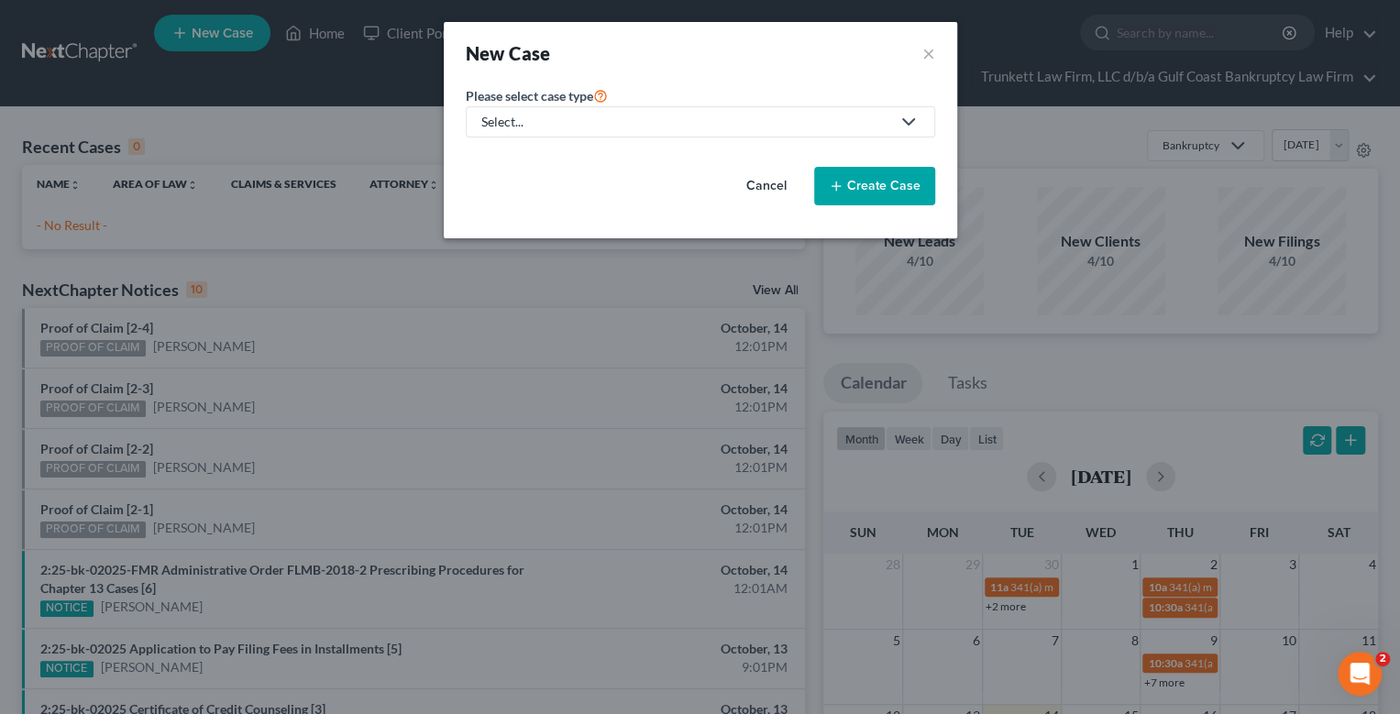
click at [570, 114] on div "Select..." at bounding box center [685, 122] width 409 height 18
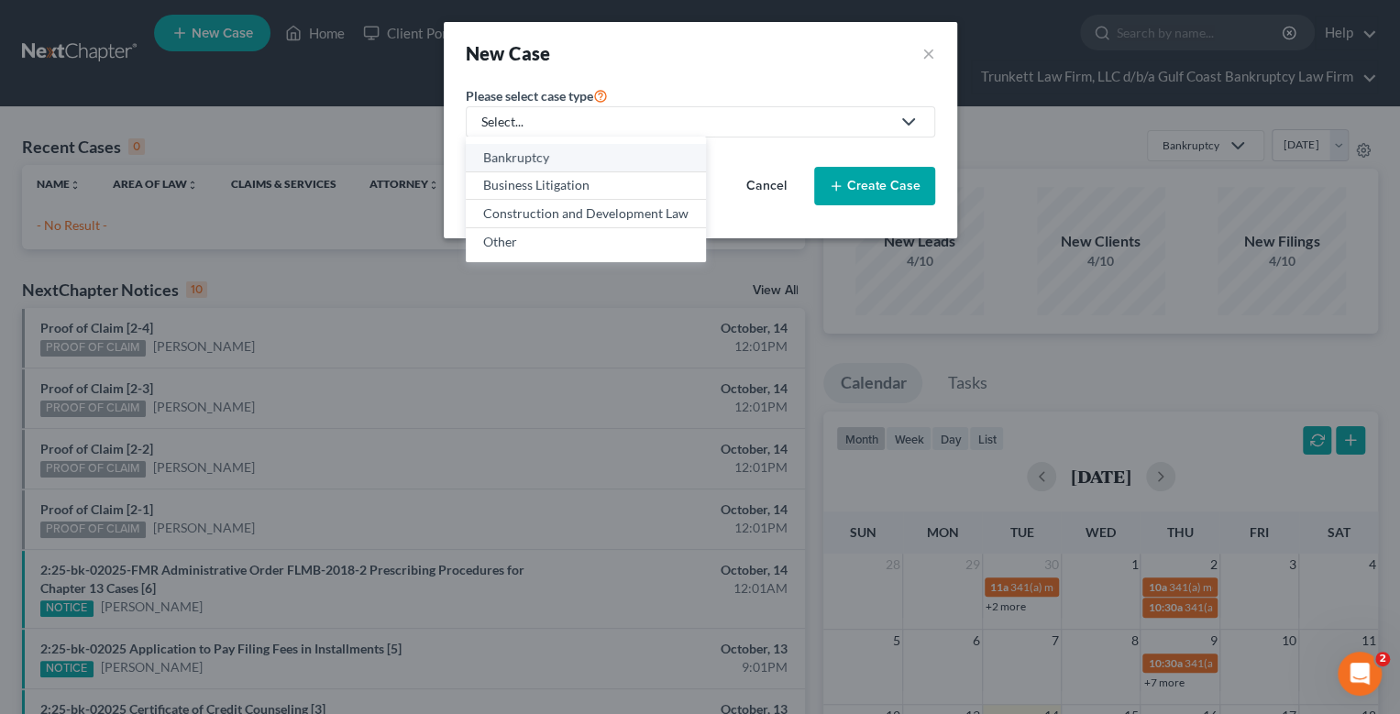
click at [527, 154] on div "Bankruptcy" at bounding box center [585, 158] width 205 height 18
select select "15"
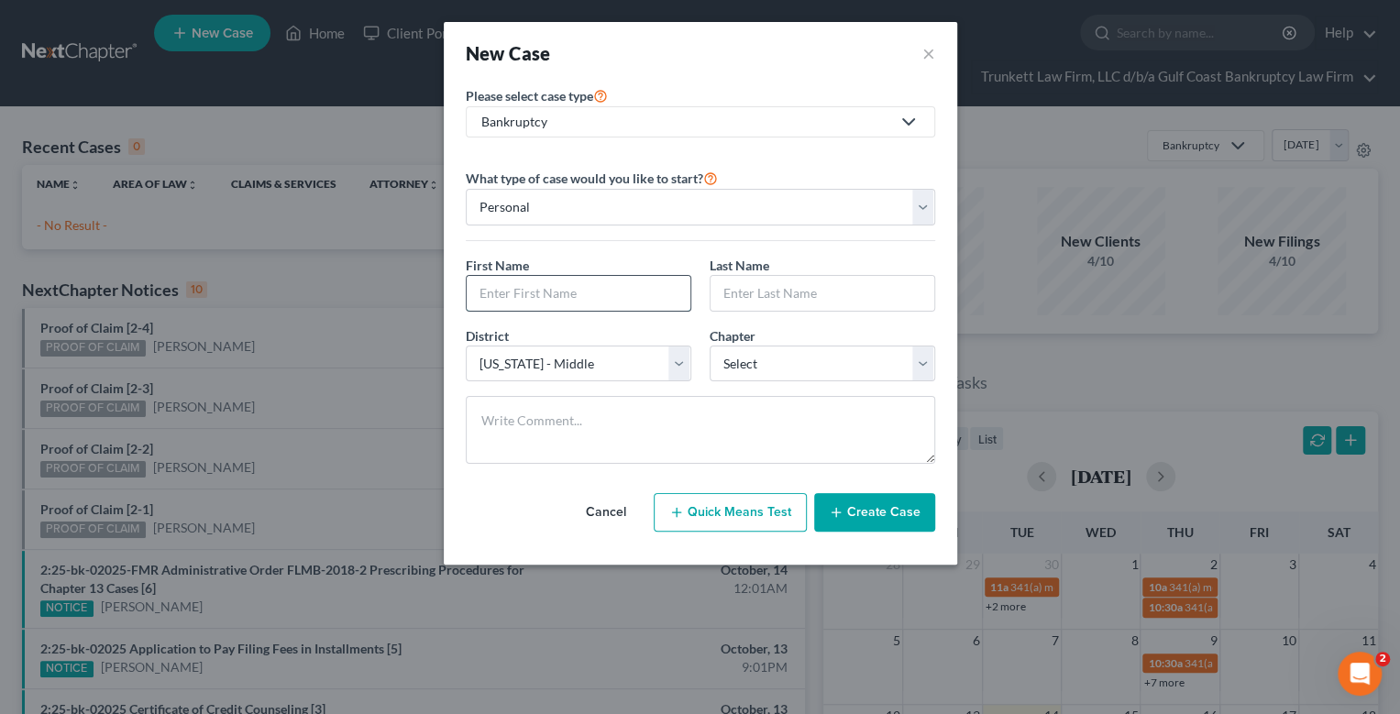
click at [536, 293] on input "text" at bounding box center [579, 293] width 224 height 35
type input "[PERSON_NAME]"
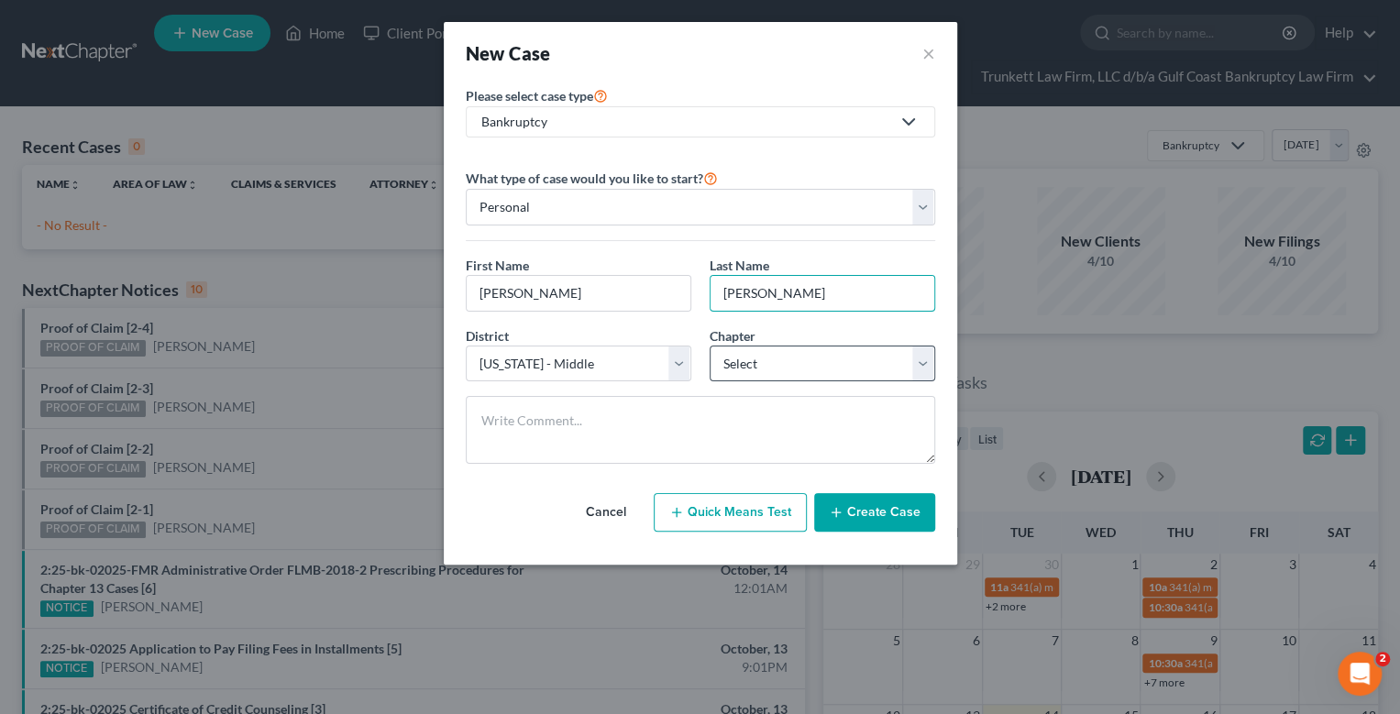
type input "[PERSON_NAME]"
click at [750, 361] on select "Select 7 11 12 13" at bounding box center [823, 364] width 226 height 37
select select "0"
click at [710, 346] on select "Select 7 11 12 13" at bounding box center [823, 364] width 226 height 37
click at [881, 504] on button "Create Case" at bounding box center [874, 512] width 121 height 39
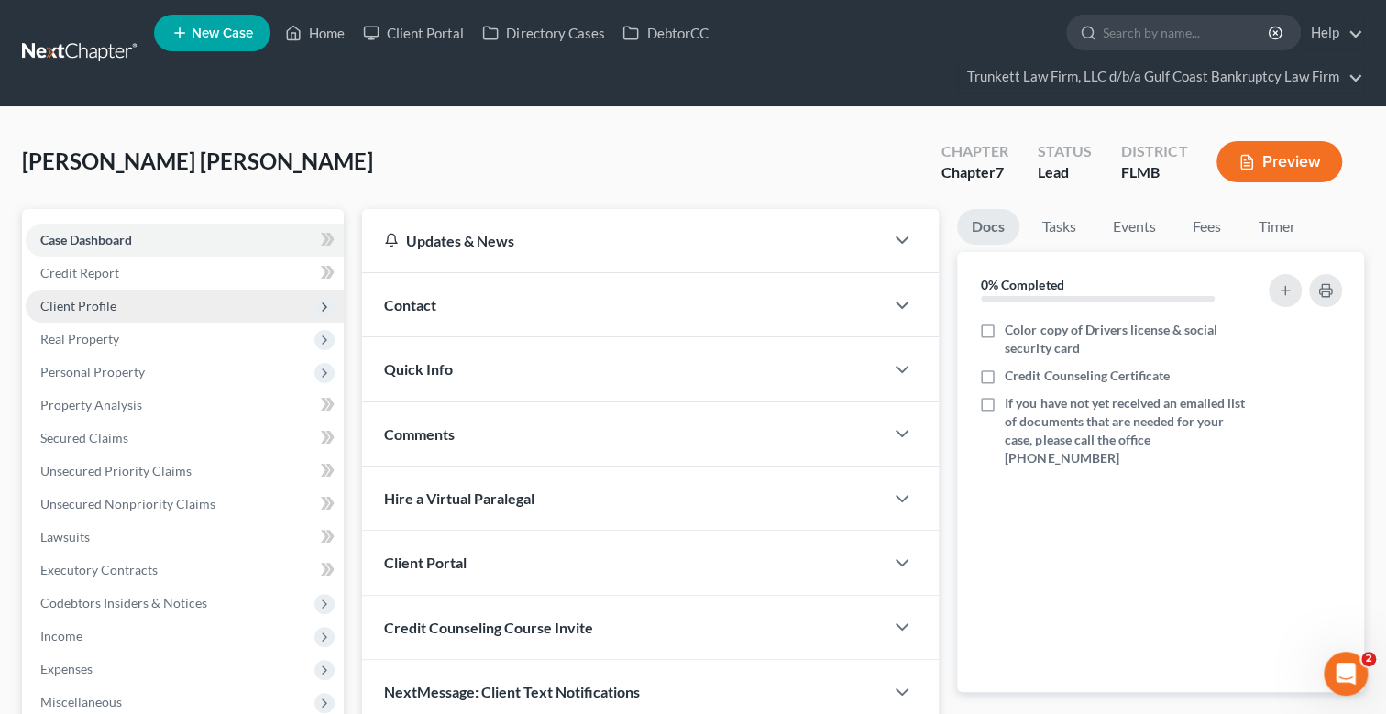
click at [98, 298] on span "Client Profile" at bounding box center [78, 306] width 76 height 16
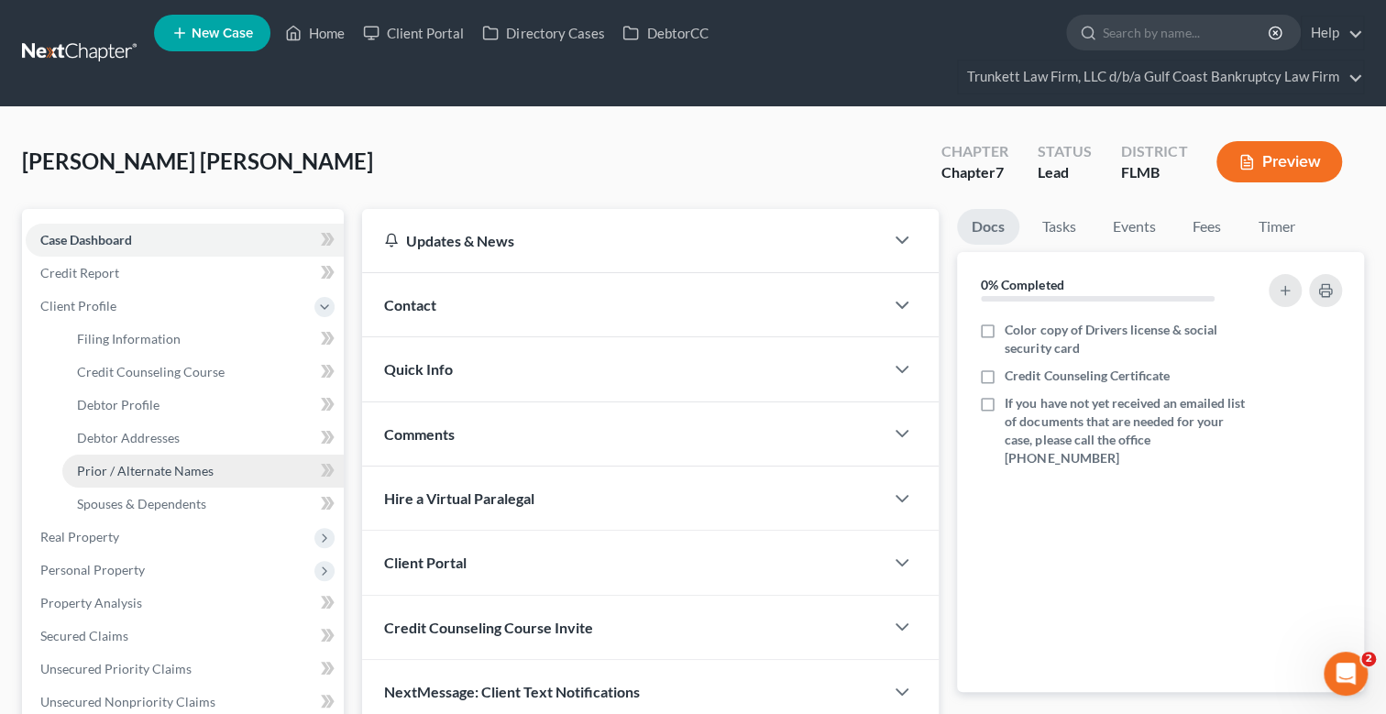
click at [171, 465] on span "Prior / Alternate Names" at bounding box center [145, 471] width 137 height 16
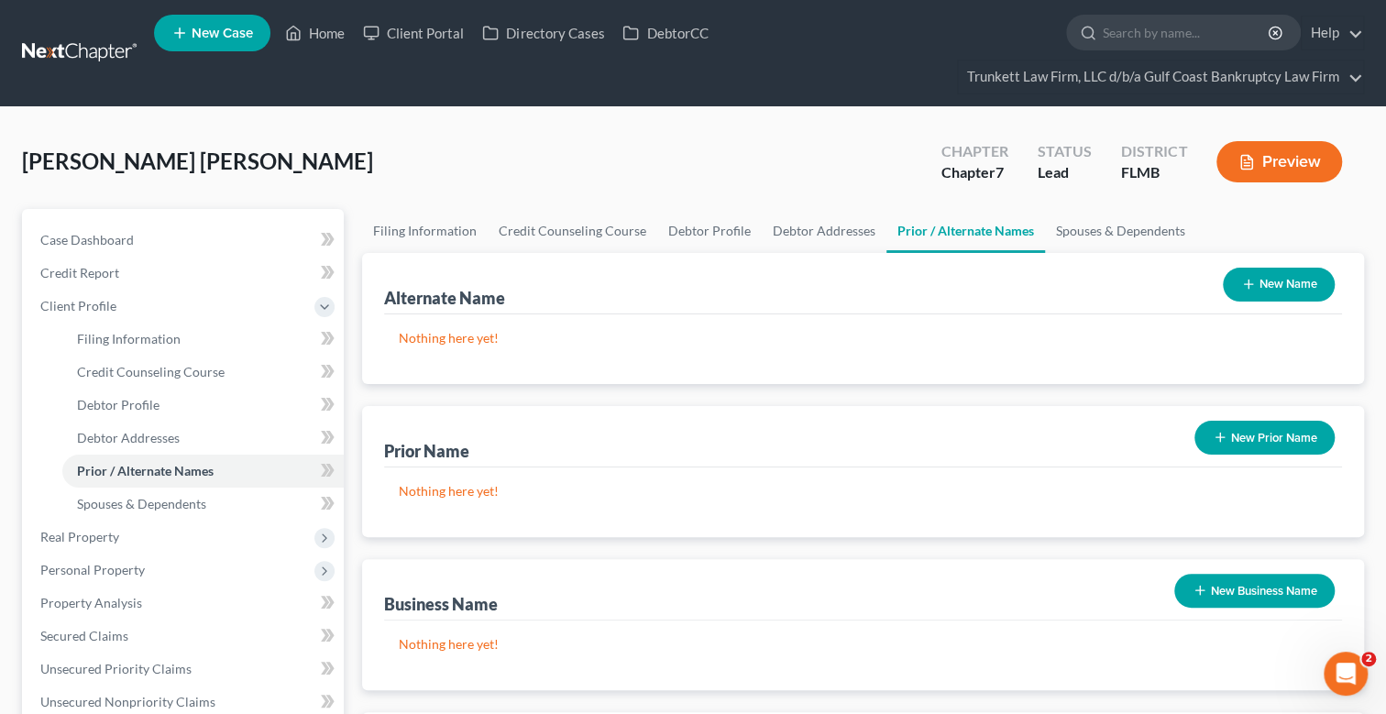
click at [1288, 283] on button "New Name" at bounding box center [1279, 285] width 112 height 34
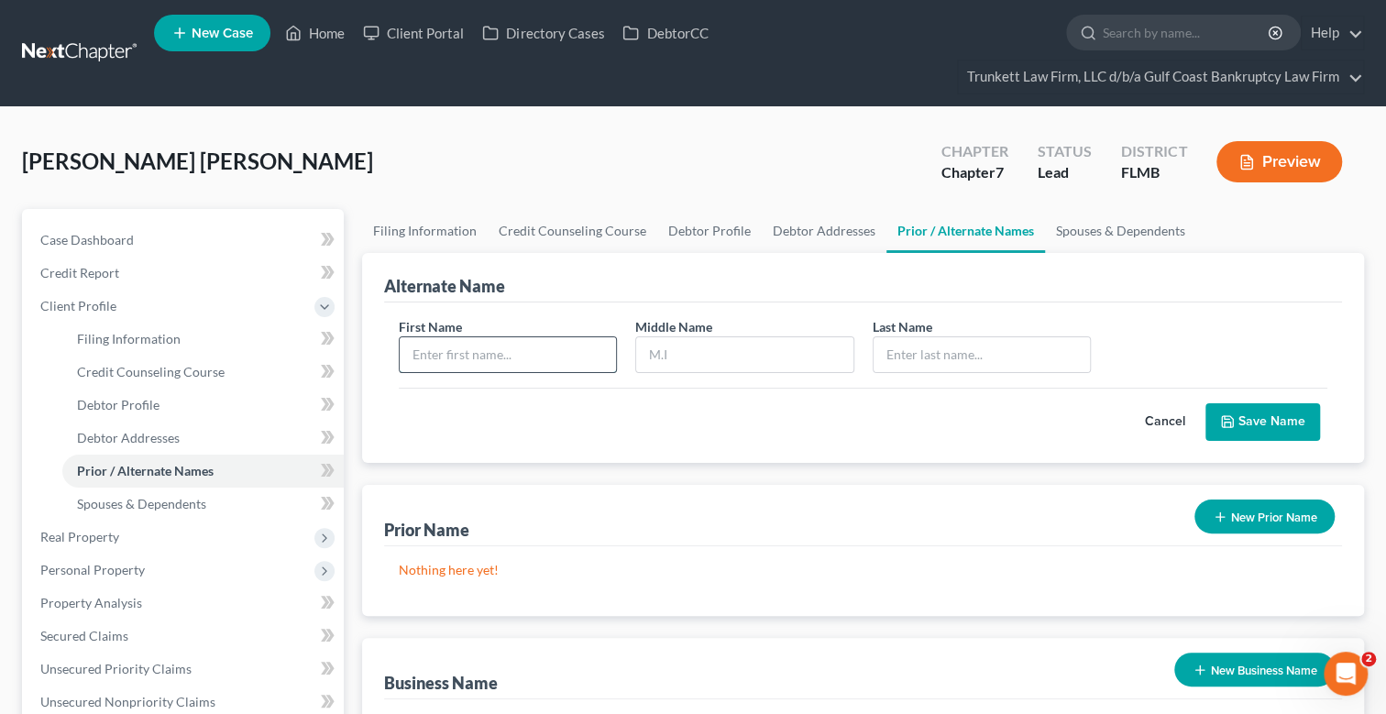
click at [498, 357] on input "text" at bounding box center [508, 354] width 216 height 35
type input "[PERSON_NAME]"
click at [1279, 416] on button "Save Name" at bounding box center [1263, 422] width 115 height 39
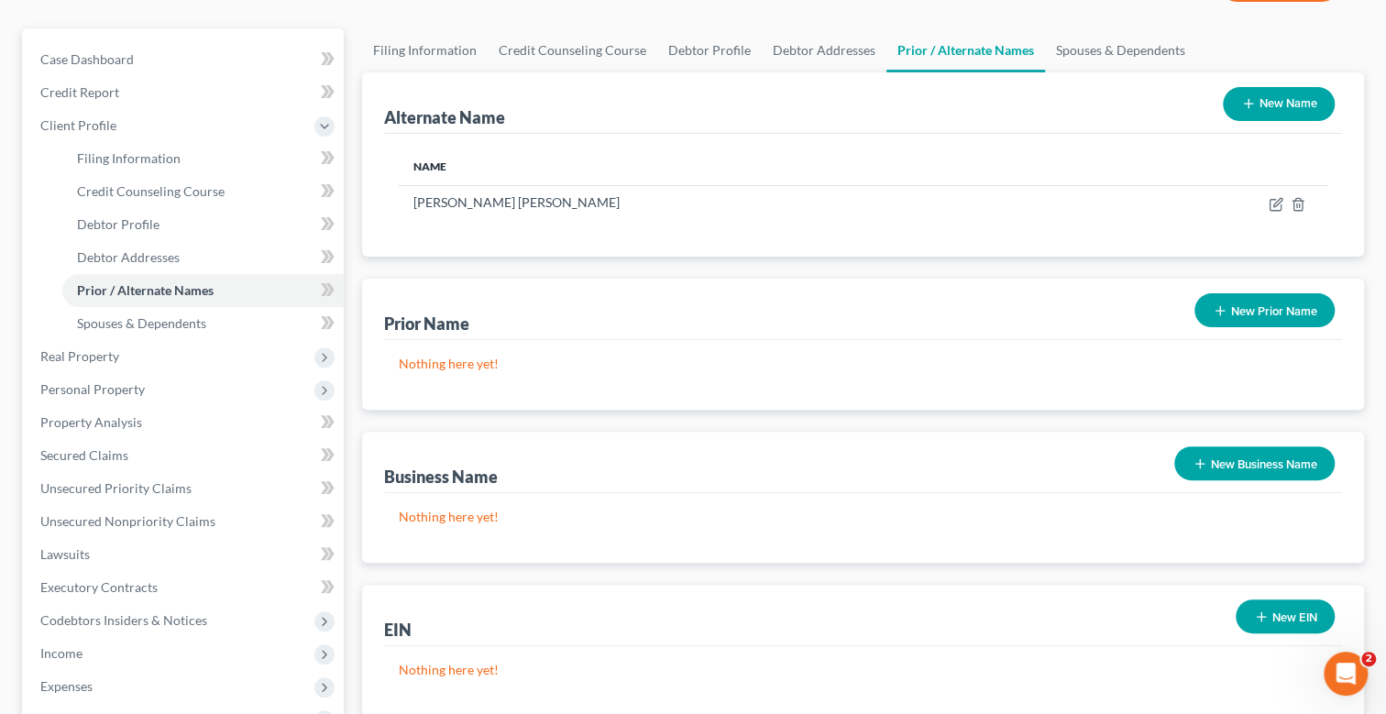
scroll to position [182, 0]
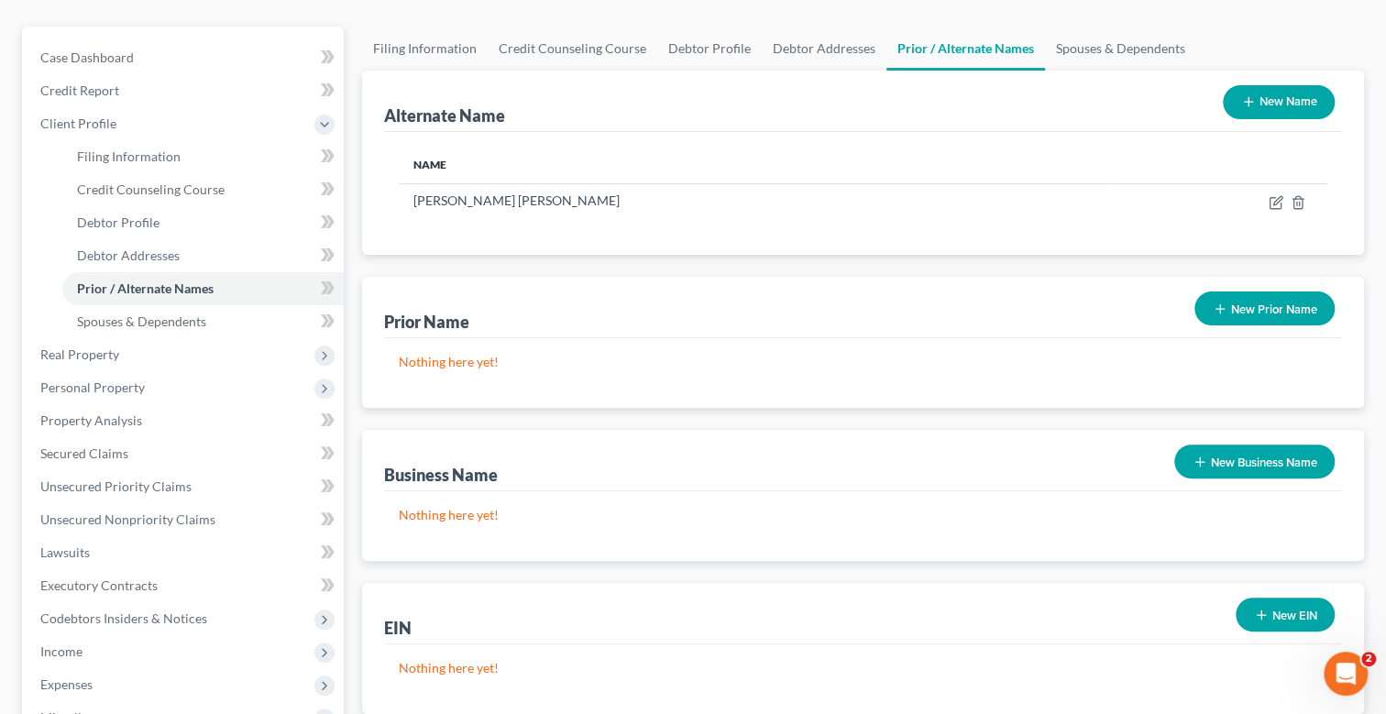
click at [1237, 87] on button "New Name" at bounding box center [1279, 102] width 112 height 34
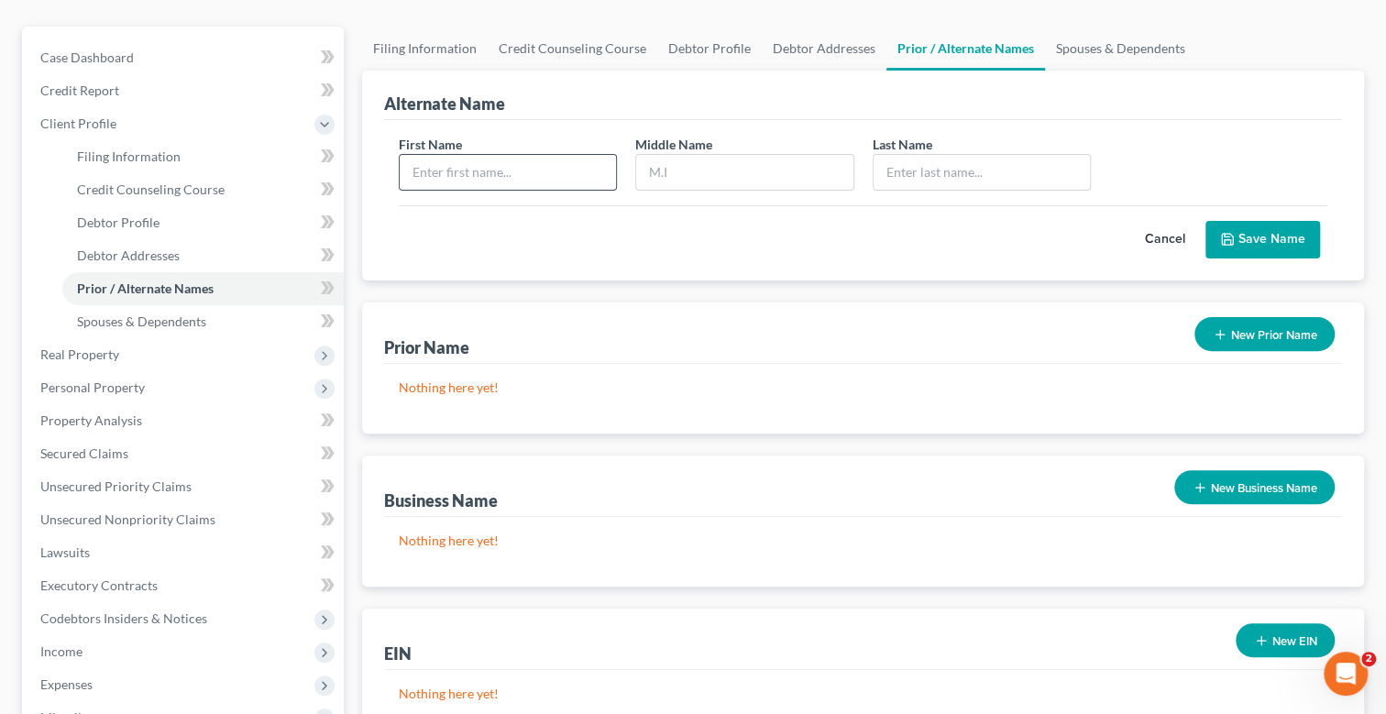
click at [518, 182] on input "text" at bounding box center [508, 172] width 216 height 35
type input "B"
type input "[PERSON_NAME]"
click at [1244, 223] on button "Save Name" at bounding box center [1263, 240] width 115 height 39
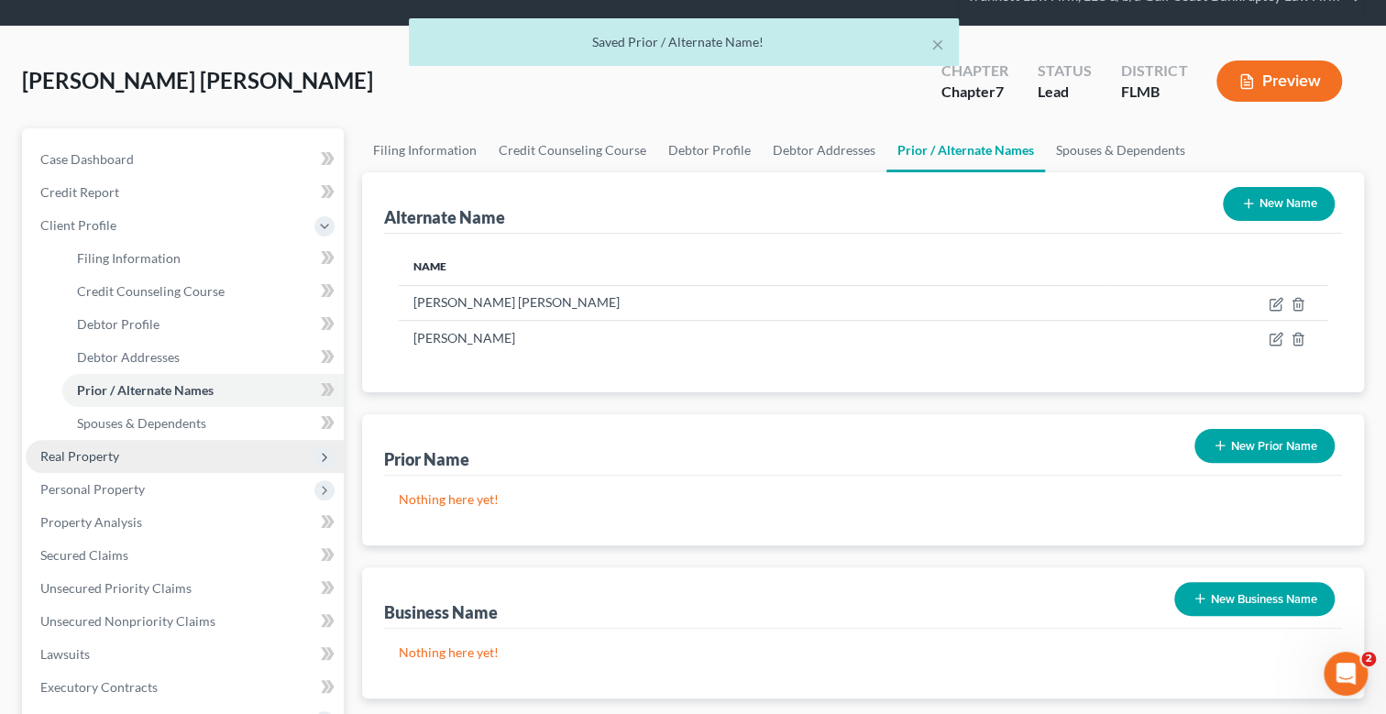
scroll to position [0, 0]
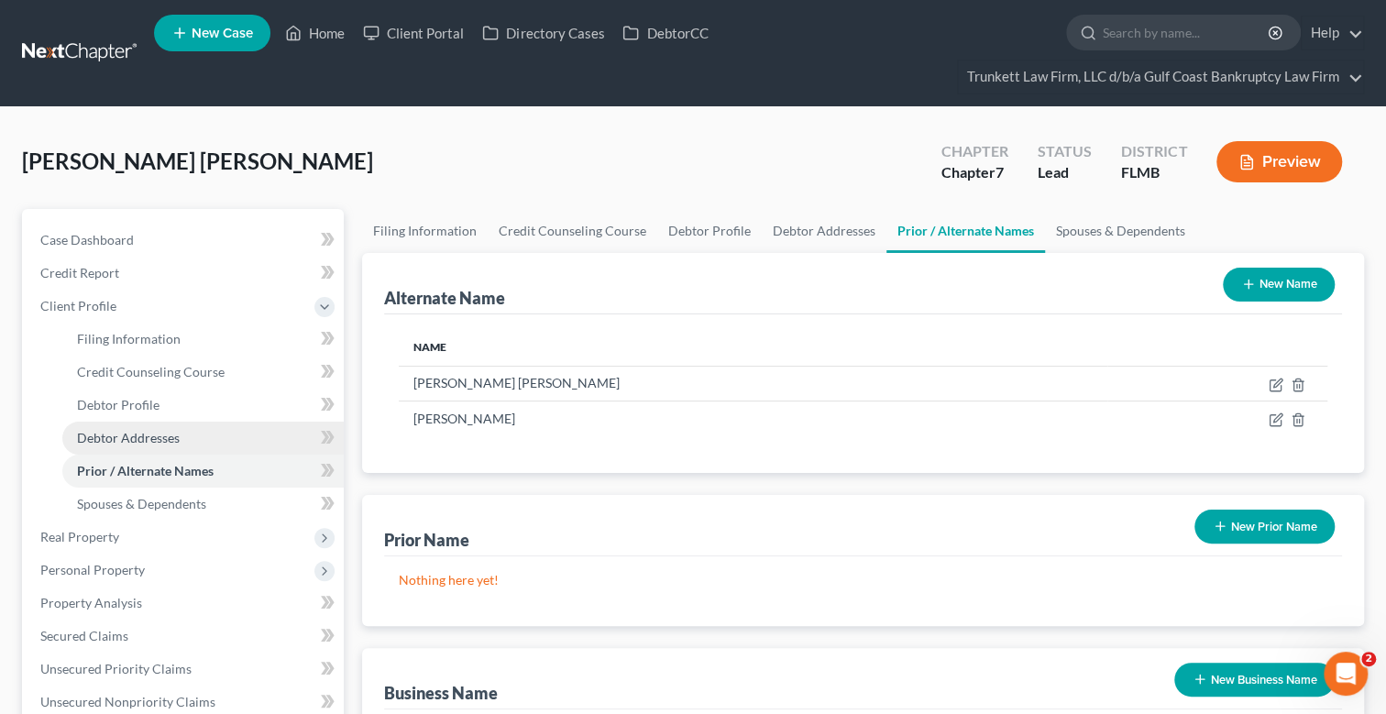
click at [141, 436] on span "Debtor Addresses" at bounding box center [128, 438] width 103 height 16
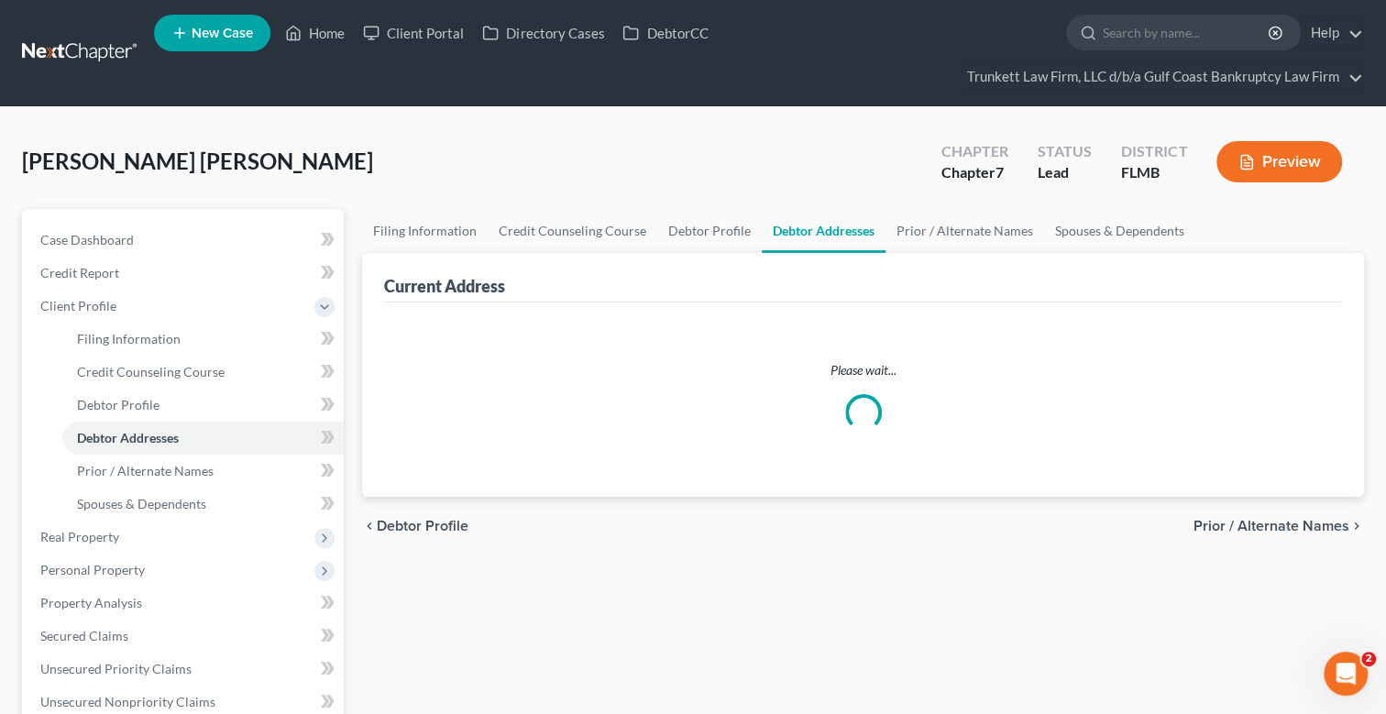
select select "0"
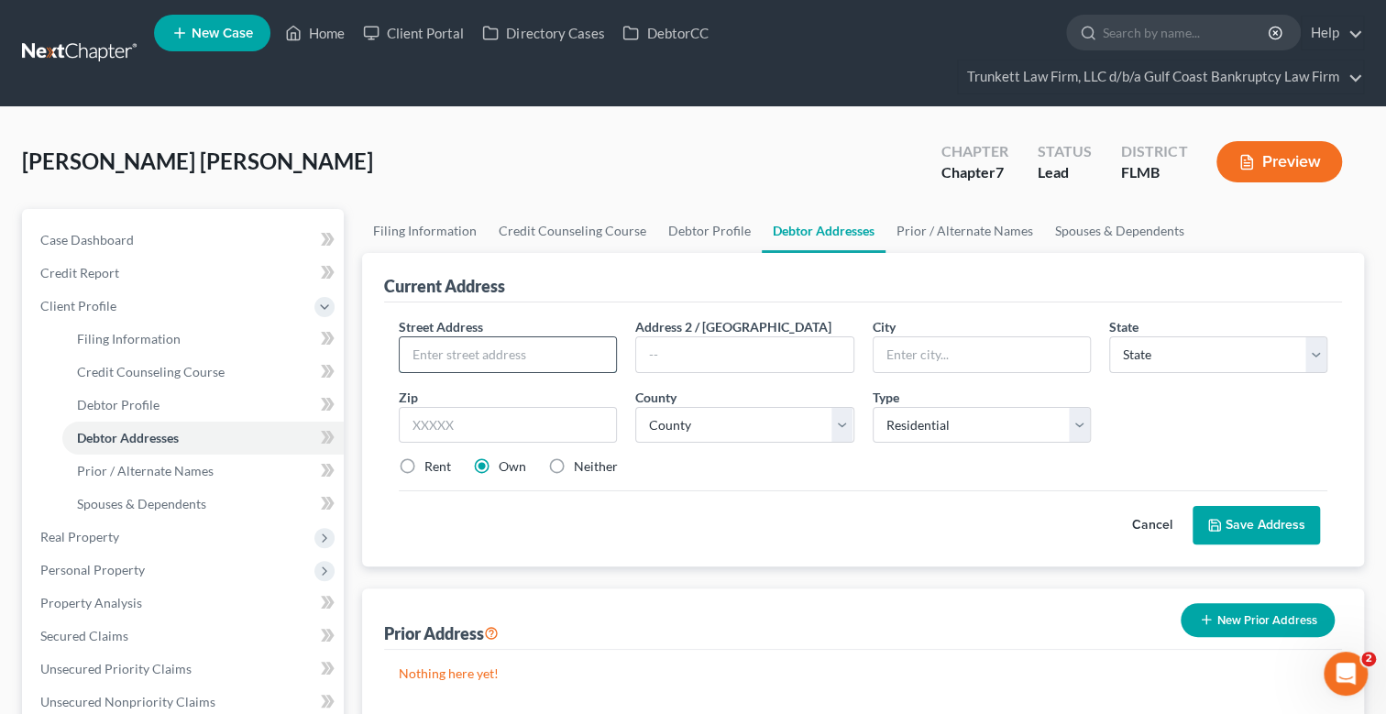
click at [476, 355] on input "text" at bounding box center [508, 354] width 216 height 35
type input "[STREET_ADDRESS]"
type input "33971"
click at [709, 408] on select "County" at bounding box center [744, 425] width 218 height 37
type input "Lehigh Acres"
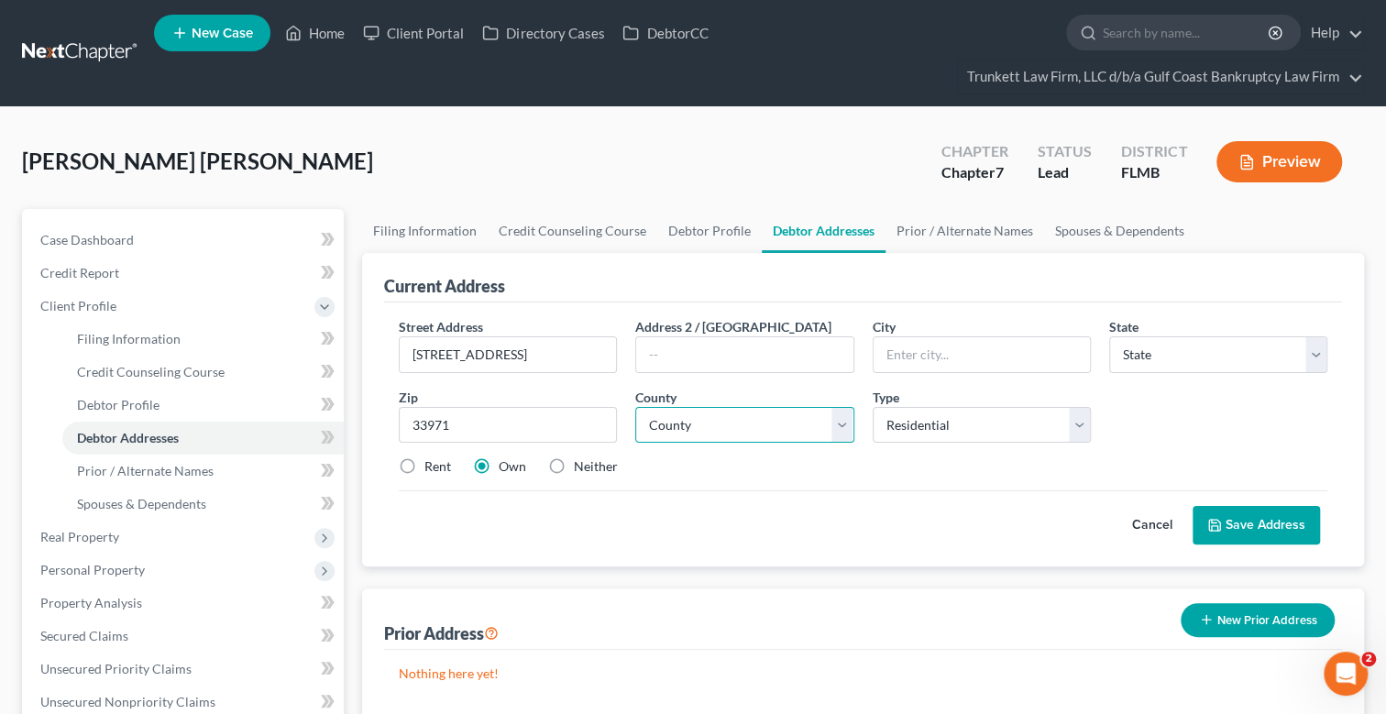
select select "9"
click at [706, 425] on select "County [GEOGRAPHIC_DATA] [GEOGRAPHIC_DATA] [GEOGRAPHIC_DATA] [GEOGRAPHIC_DATA] …" at bounding box center [744, 425] width 218 height 37
click at [708, 425] on select "County [GEOGRAPHIC_DATA] [GEOGRAPHIC_DATA] [GEOGRAPHIC_DATA] [GEOGRAPHIC_DATA] …" at bounding box center [744, 425] width 218 height 37
select select "34"
click at [635, 407] on select "County [GEOGRAPHIC_DATA] [GEOGRAPHIC_DATA] [GEOGRAPHIC_DATA] [GEOGRAPHIC_DATA] …" at bounding box center [744, 425] width 218 height 37
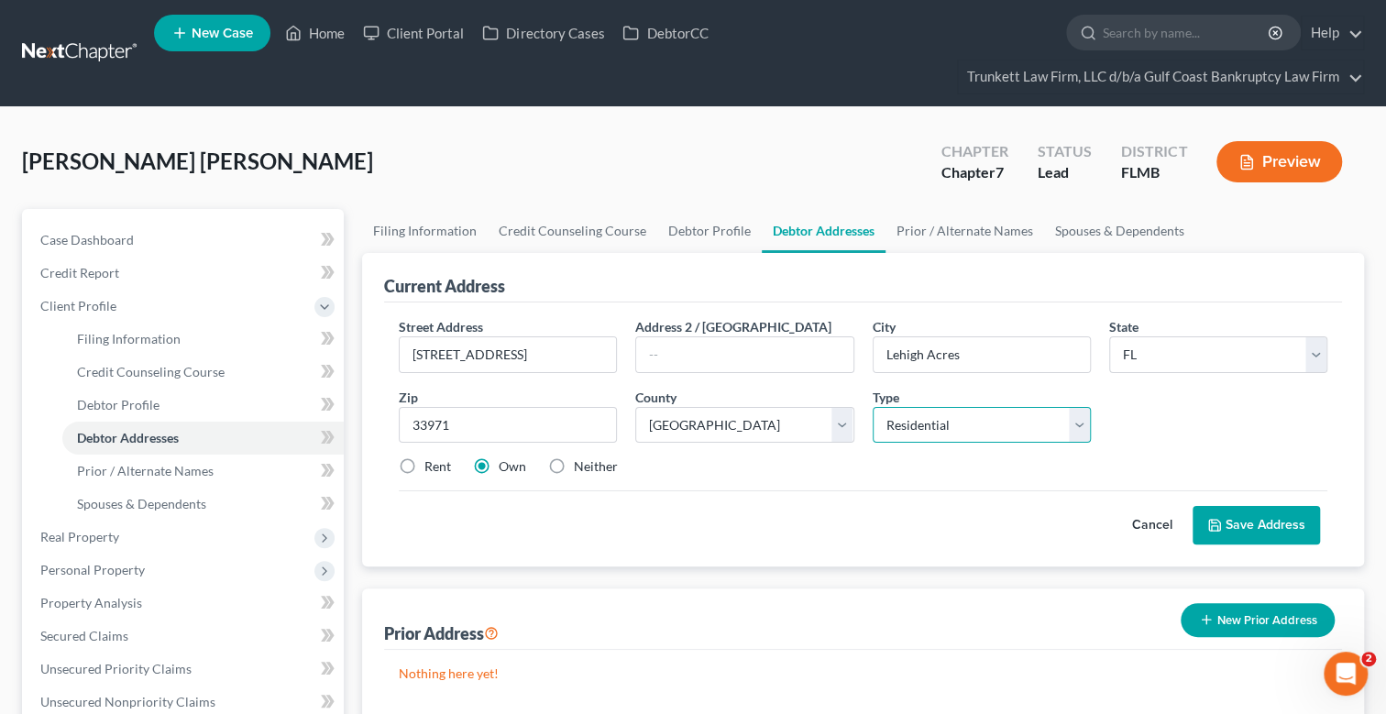
click at [958, 416] on select "Select Residential Mailing Rental Business" at bounding box center [982, 425] width 218 height 37
click at [955, 415] on select "Select Residential Mailing Rental Business" at bounding box center [982, 425] width 218 height 37
click at [425, 464] on label "Rent" at bounding box center [438, 467] width 27 height 18
click at [432, 464] on input "Rent" at bounding box center [438, 464] width 12 height 12
radio input "true"
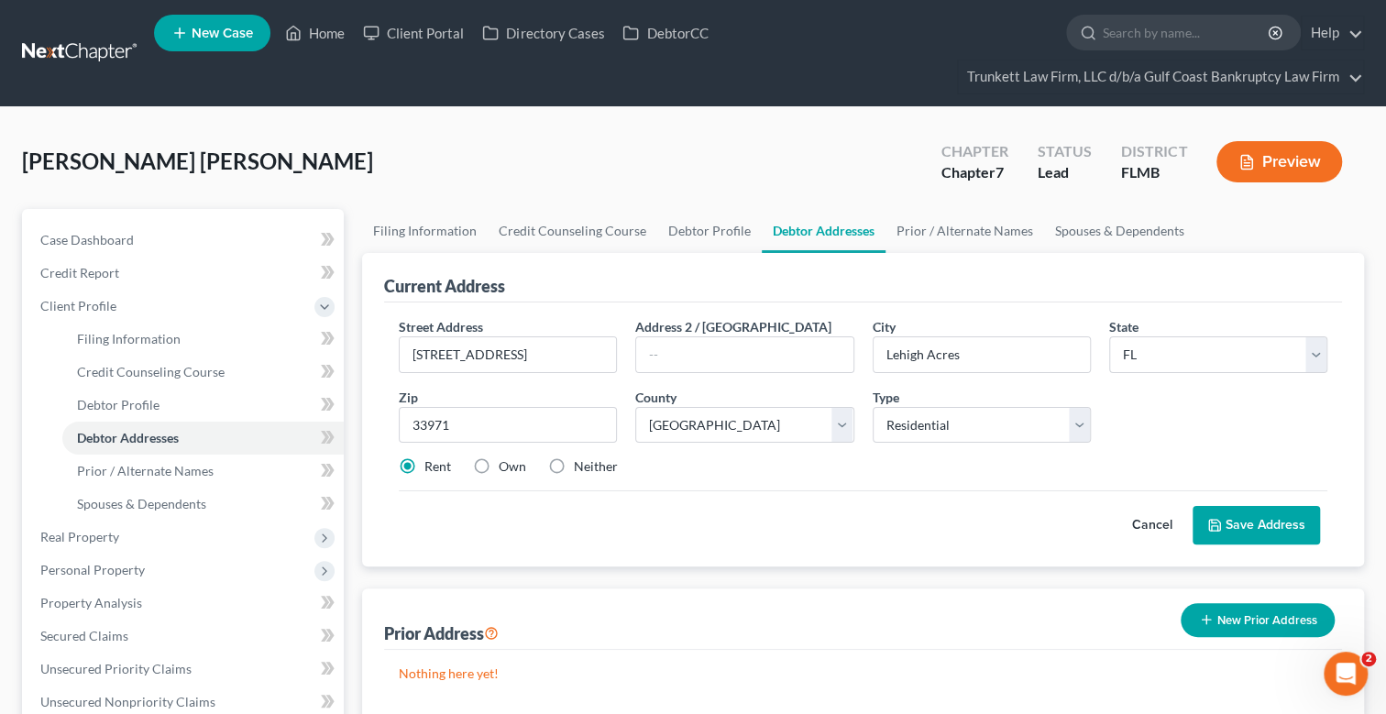
click at [1262, 523] on button "Save Address" at bounding box center [1256, 525] width 127 height 39
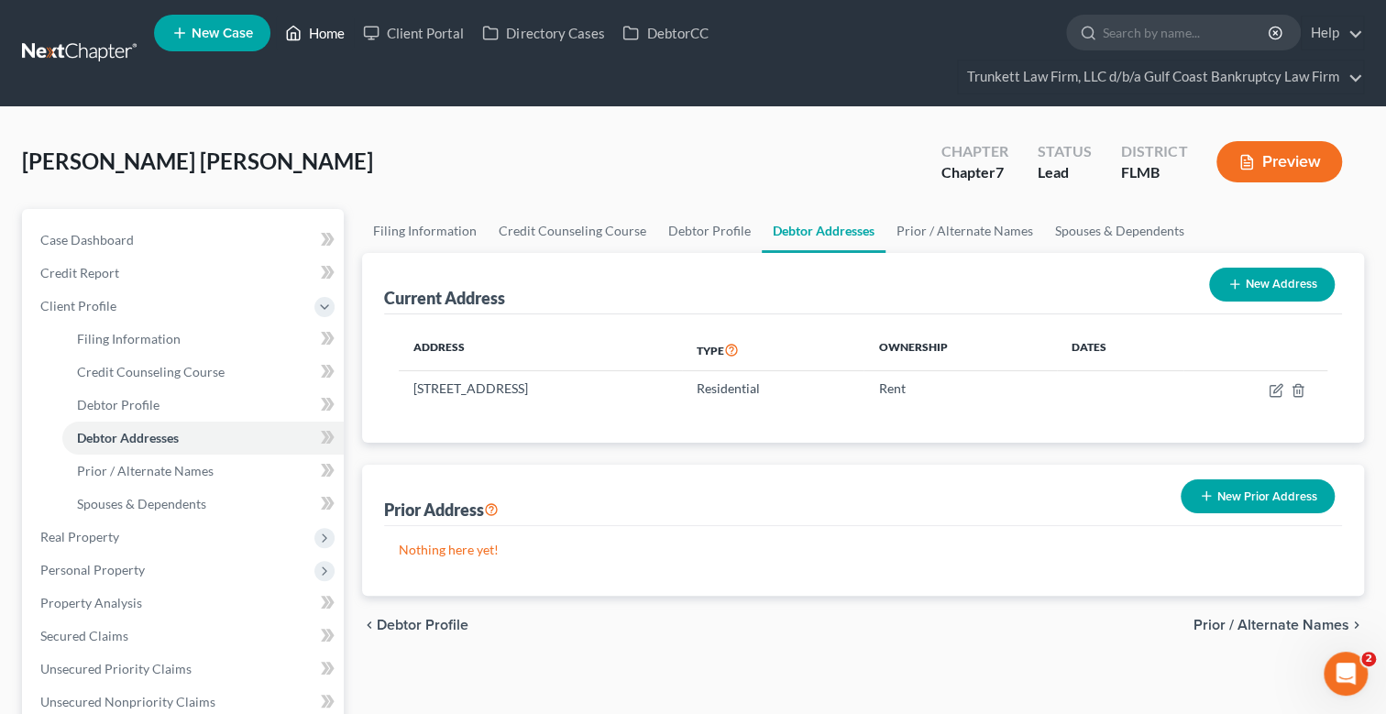
click at [328, 32] on link "Home" at bounding box center [315, 33] width 78 height 33
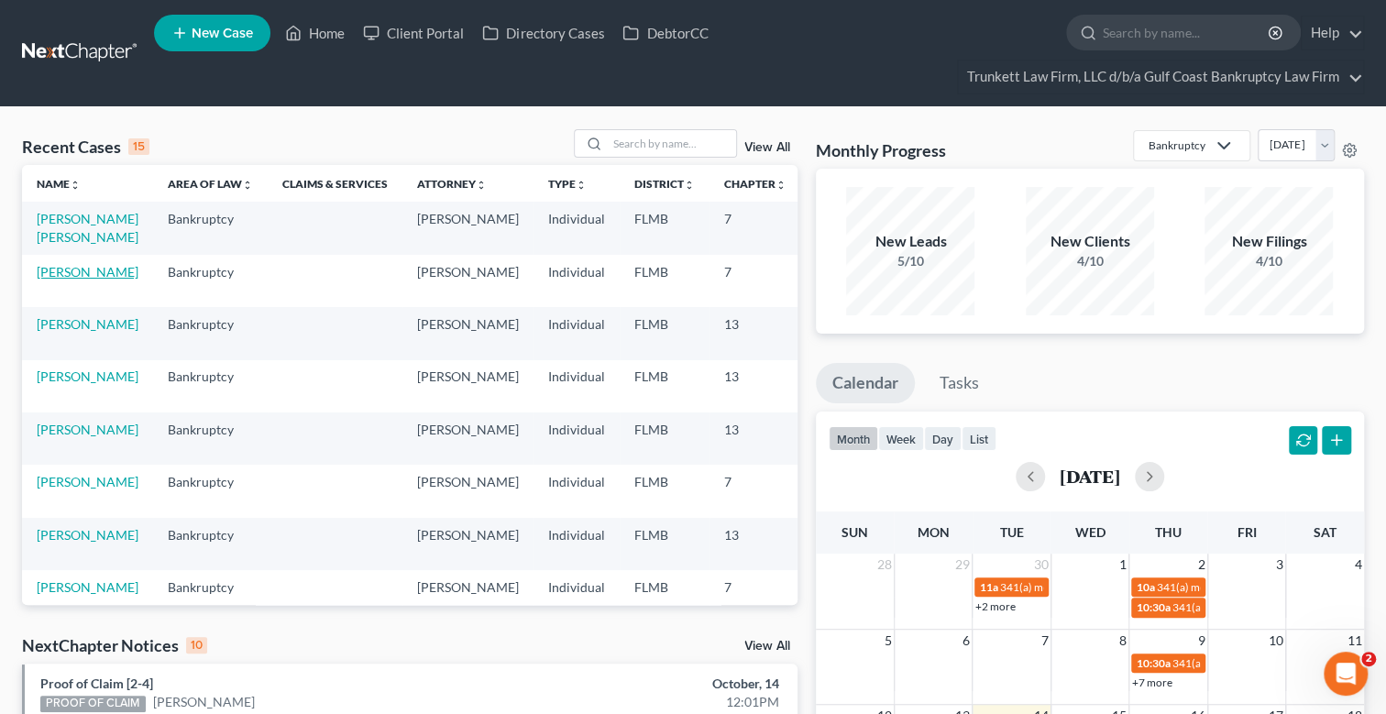
click at [83, 271] on link "[PERSON_NAME]" at bounding box center [88, 272] width 102 height 16
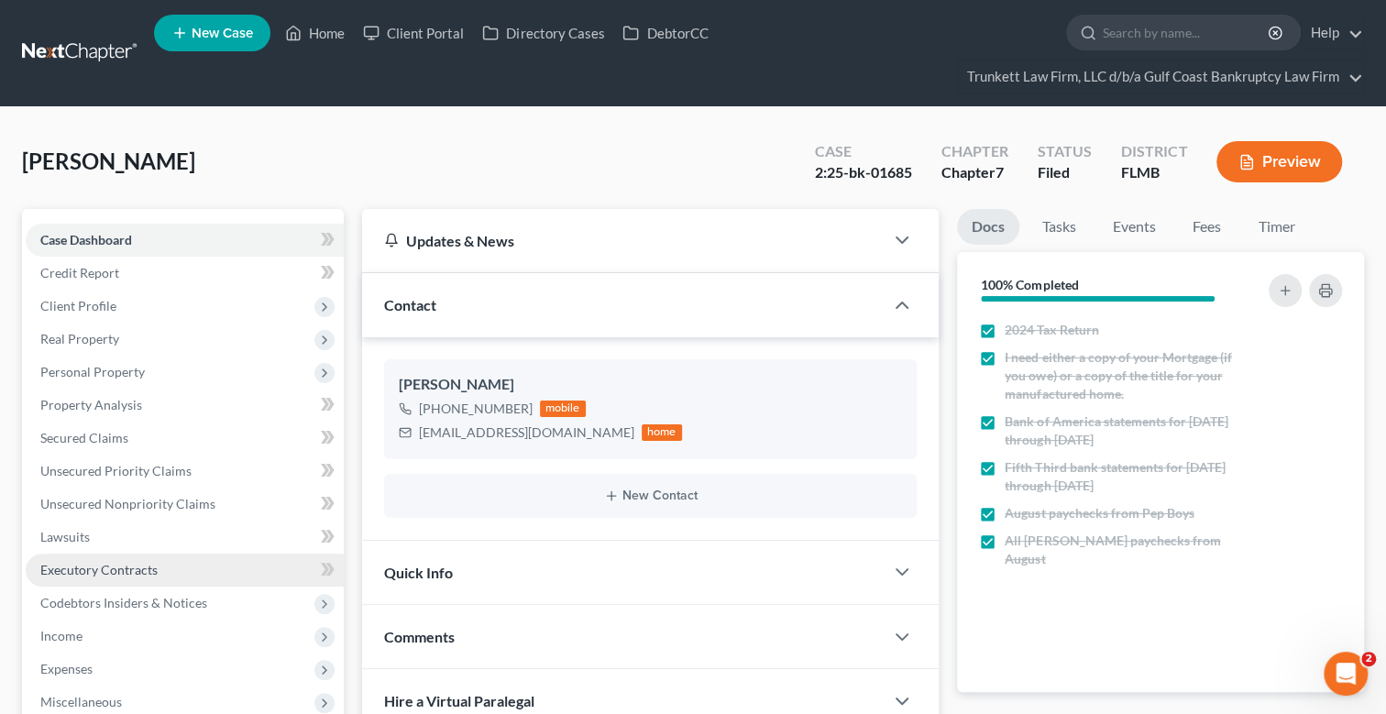
scroll to position [1043, 0]
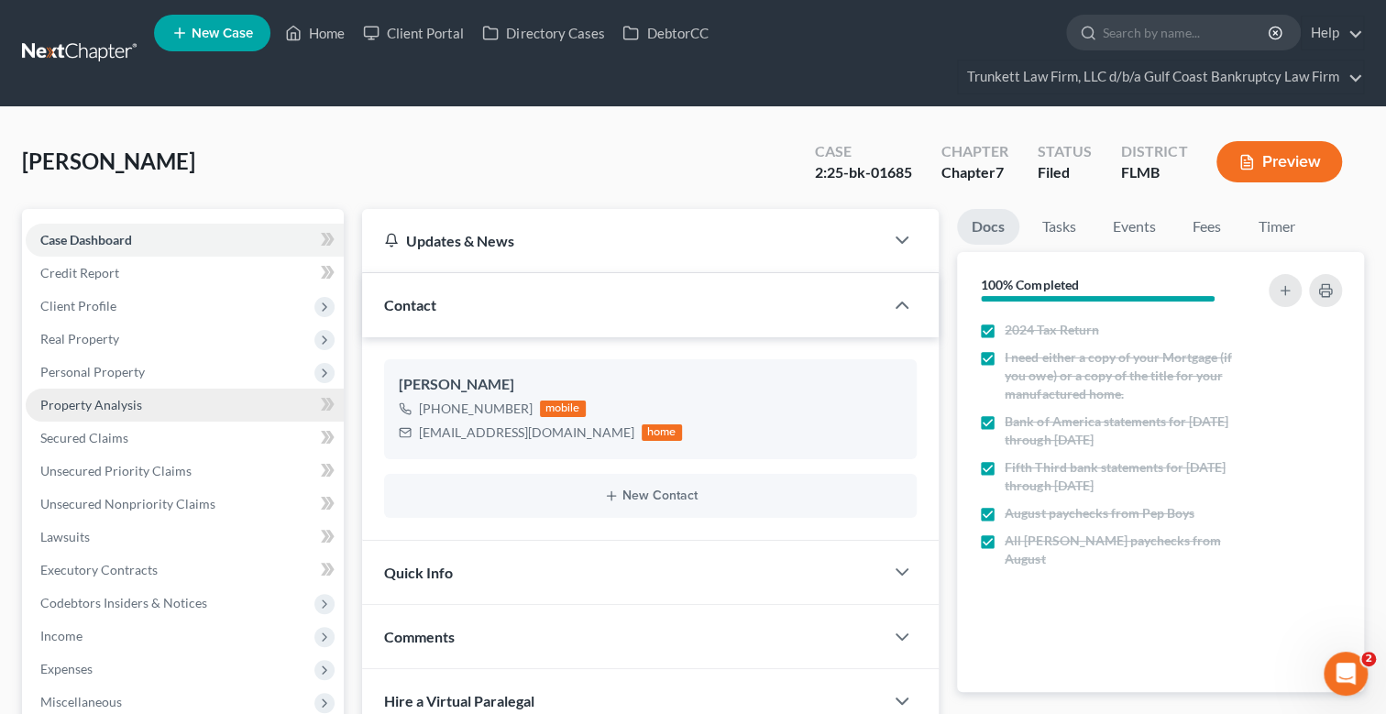
click at [98, 403] on span "Property Analysis" at bounding box center [91, 405] width 102 height 16
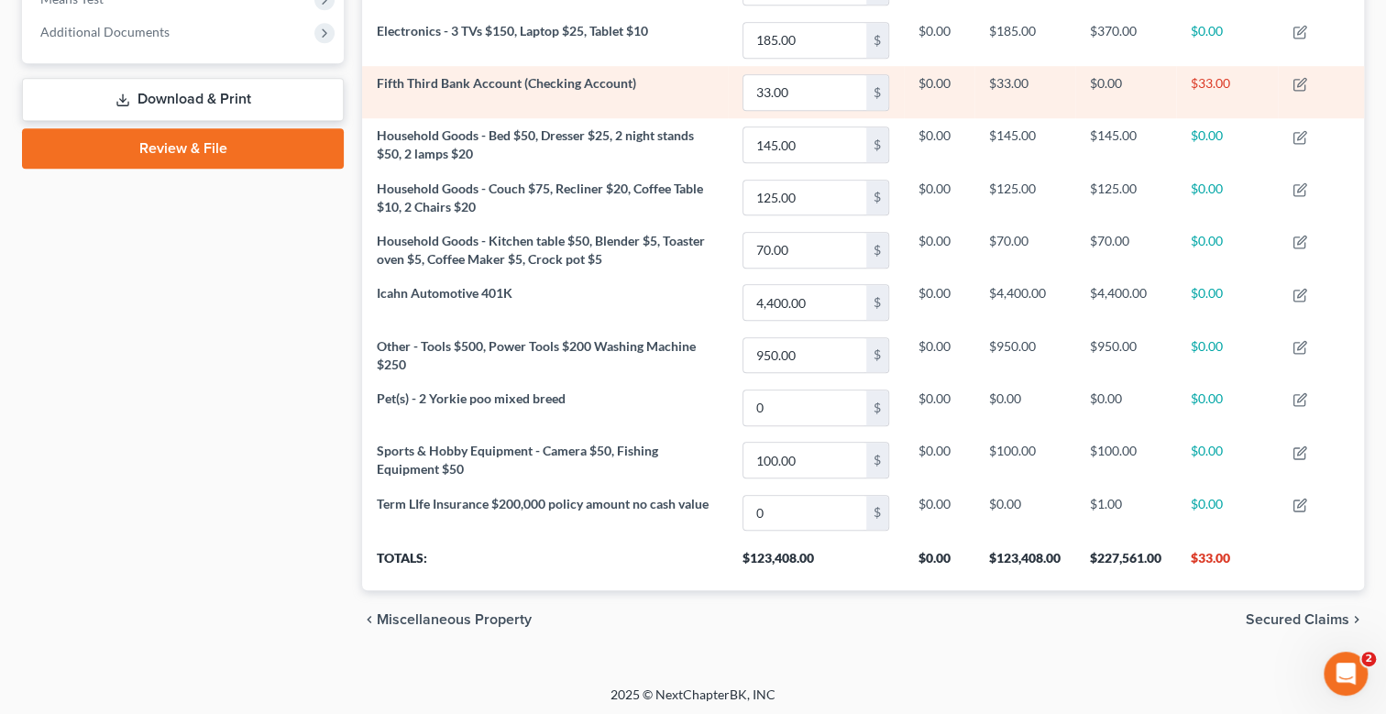
scroll to position [312, 0]
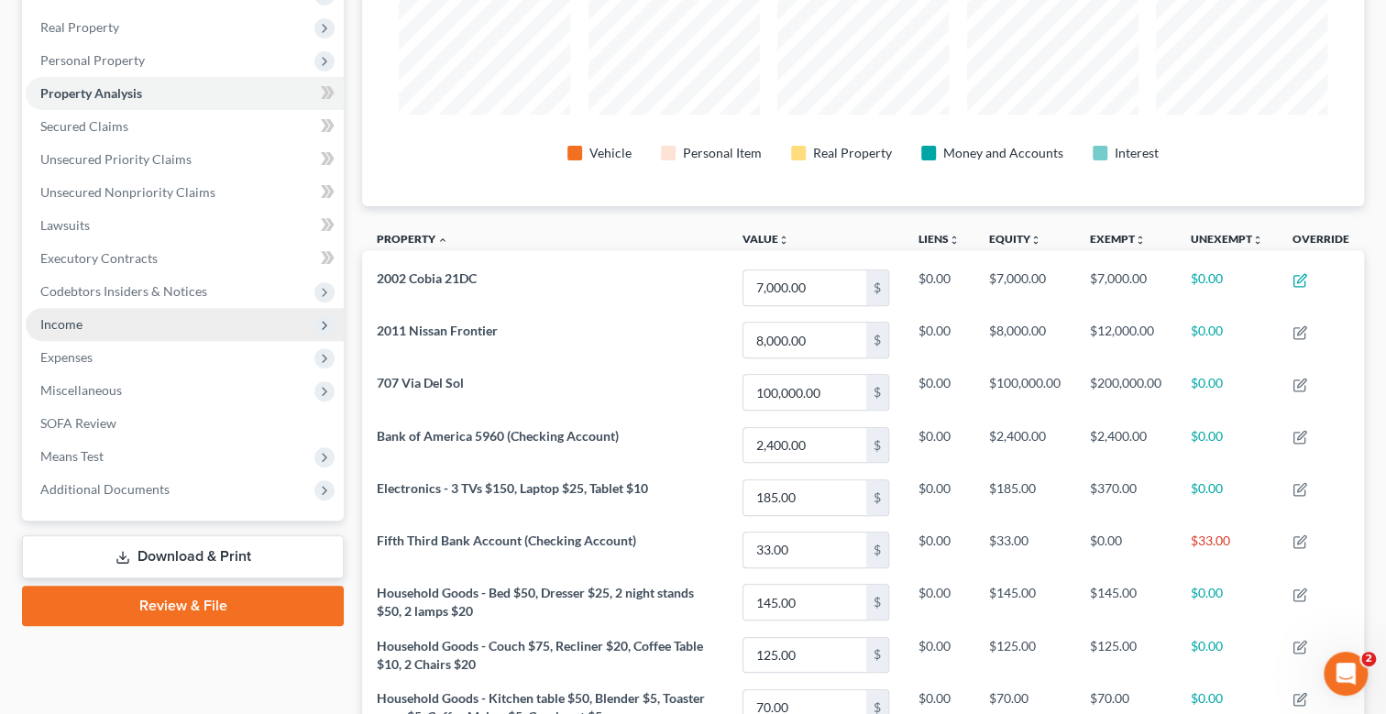
click at [96, 324] on span "Income" at bounding box center [185, 324] width 318 height 33
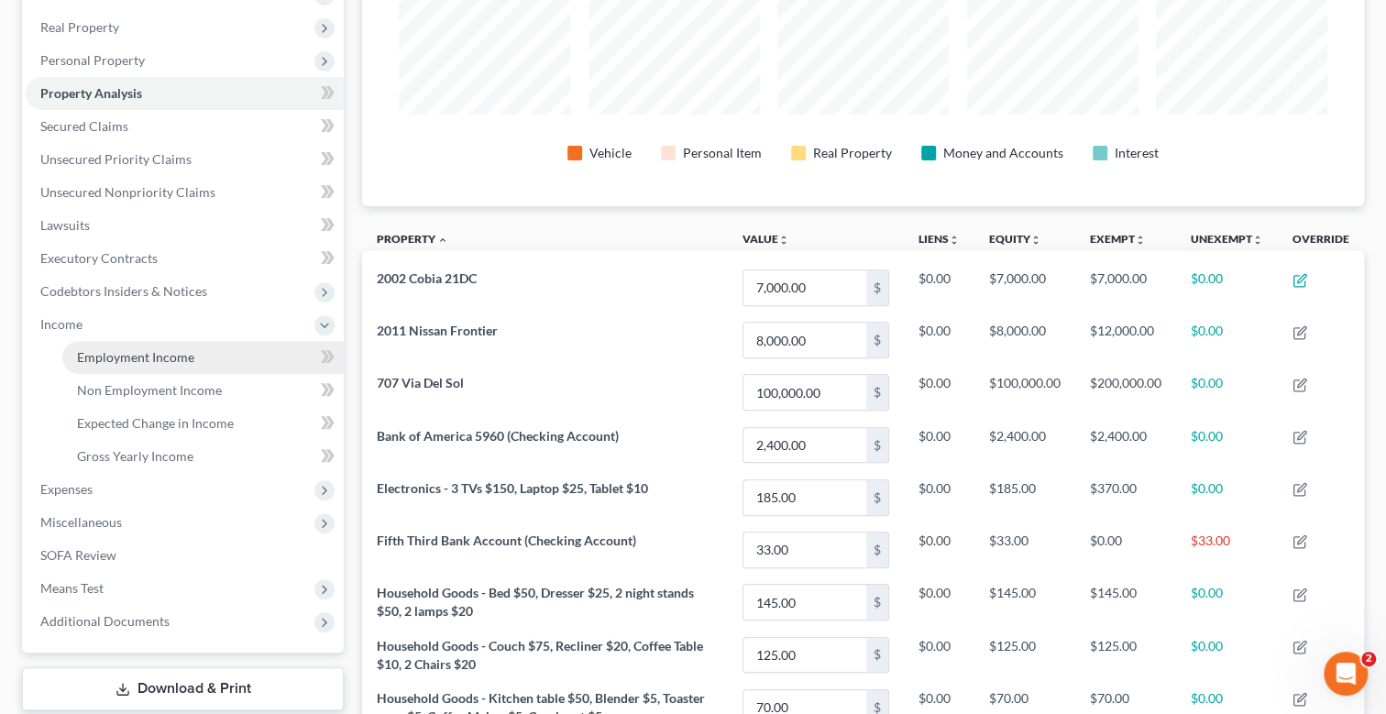
click at [138, 349] on span "Employment Income" at bounding box center [135, 357] width 117 height 16
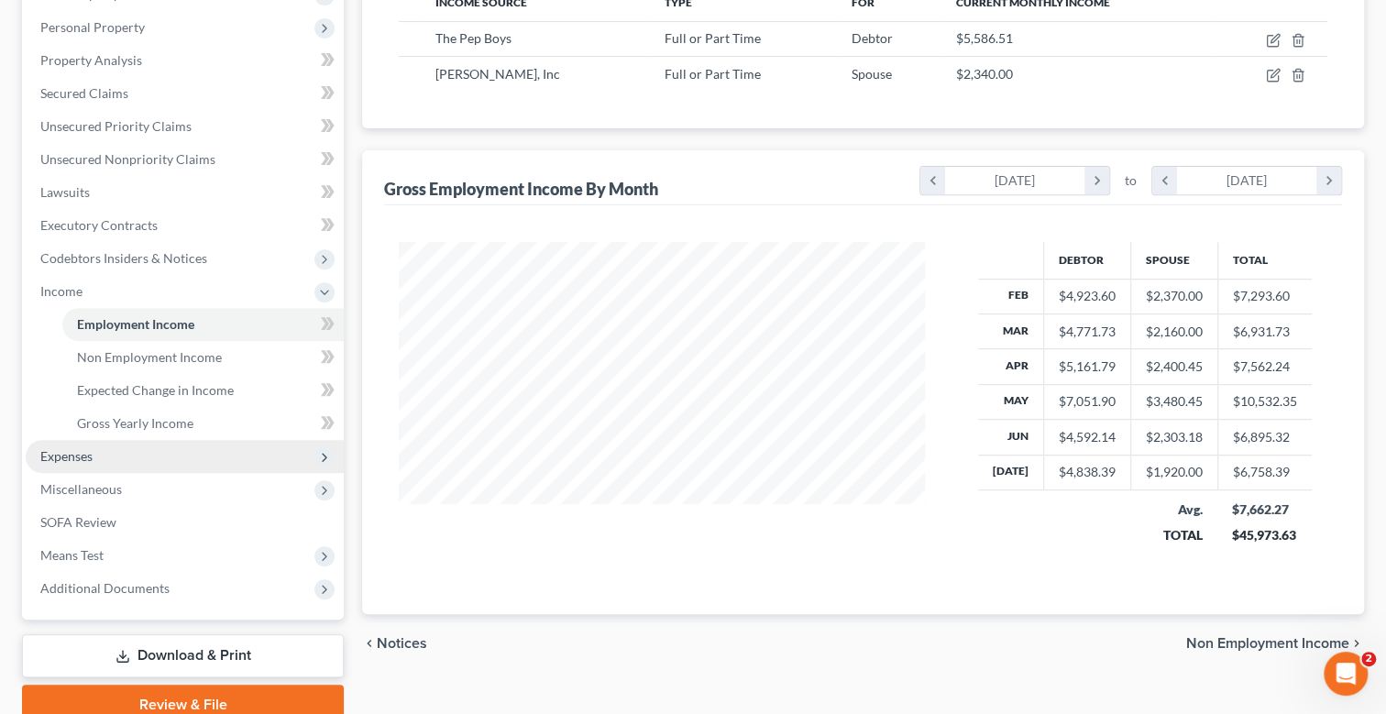
scroll to position [423, 0]
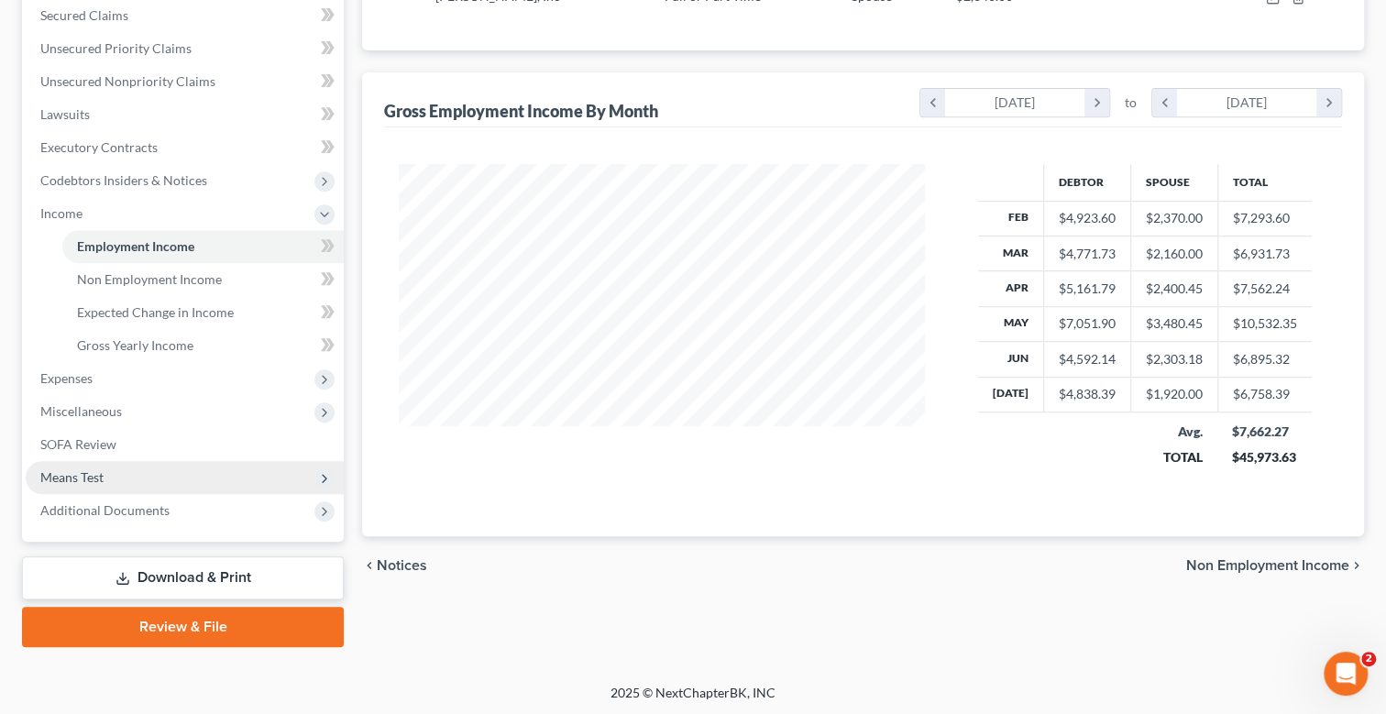
click at [93, 476] on span "Means Test" at bounding box center [71, 477] width 63 height 16
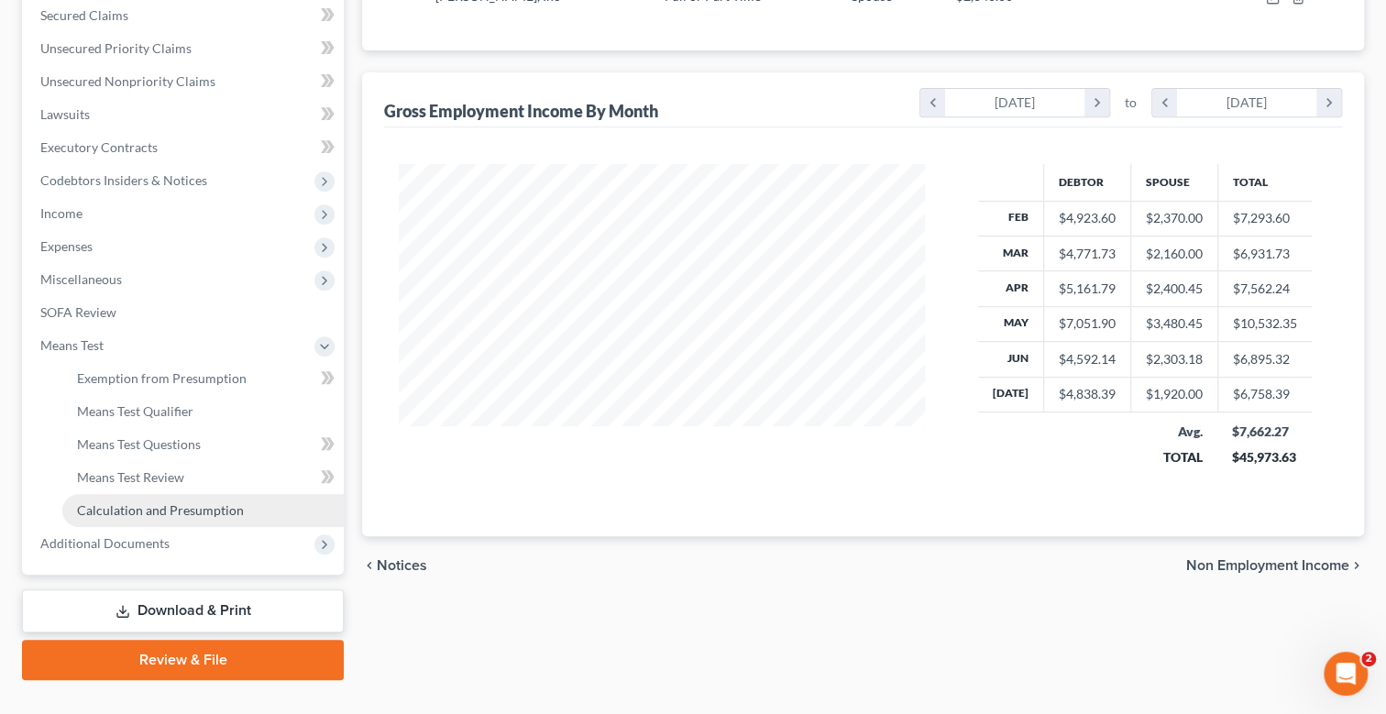
click at [178, 507] on span "Calculation and Presumption" at bounding box center [160, 511] width 167 height 16
